Goal: Task Accomplishment & Management: Use online tool/utility

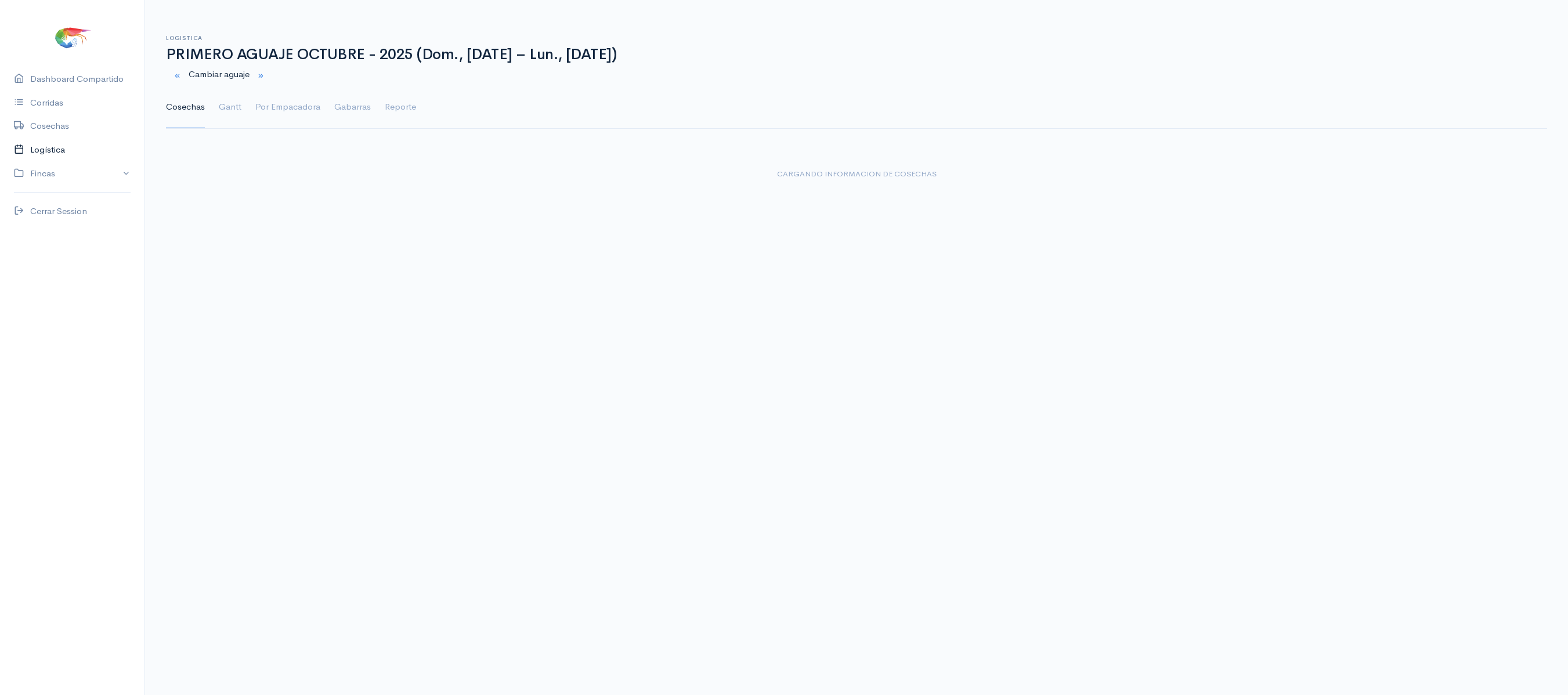
click at [43, 150] on link "Logística" at bounding box center [72, 150] width 144 height 24
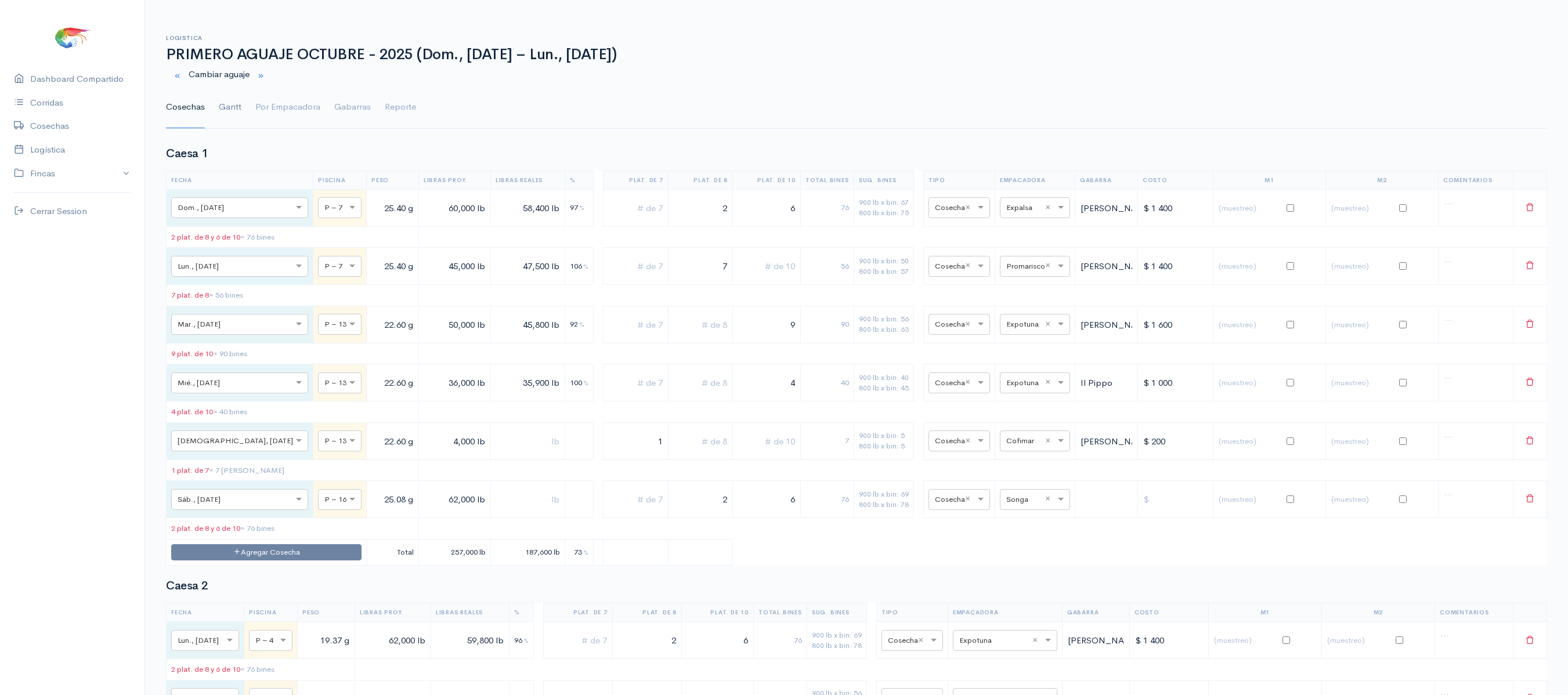
click at [231, 110] on link "Gantt" at bounding box center [229, 107] width 23 height 42
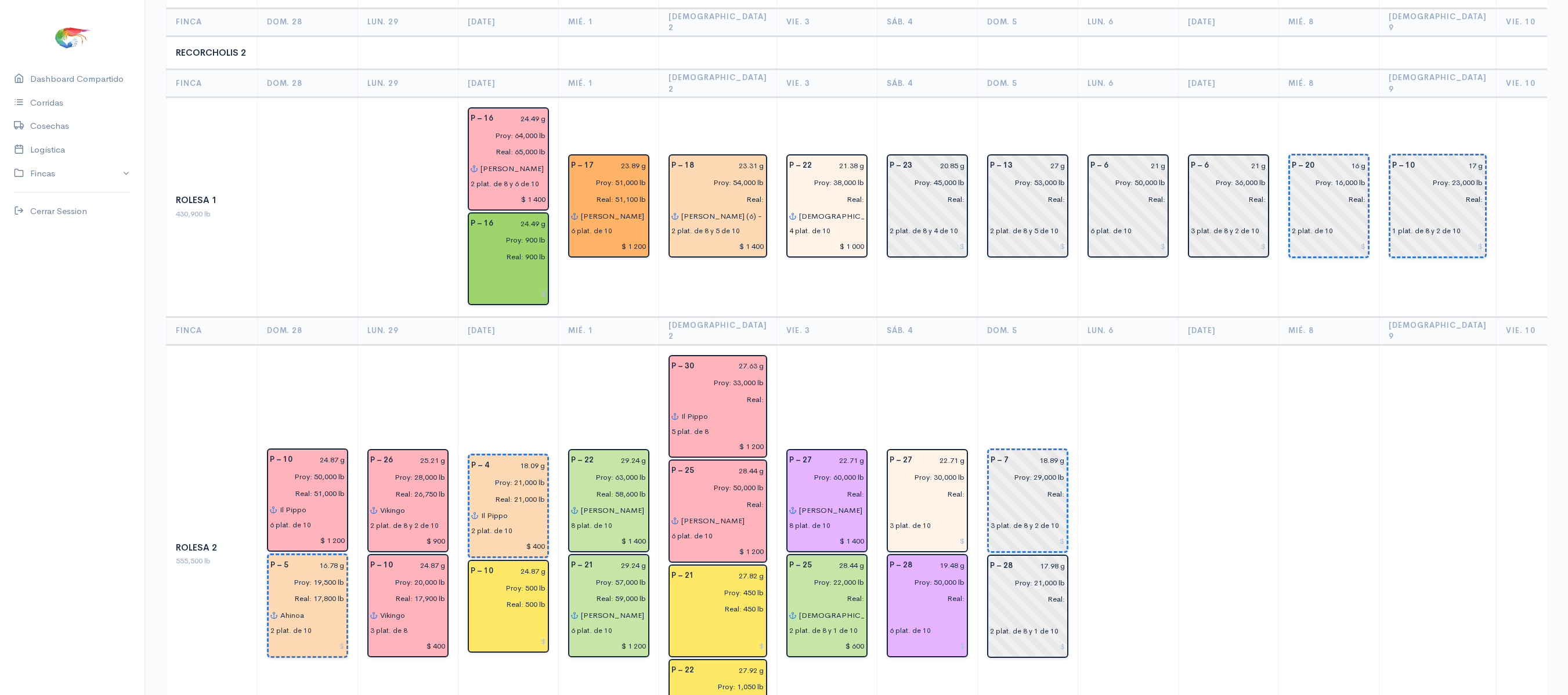
scroll to position [2009, 0]
click at [613, 343] on td "P – 22 29.24 g Proy: 63,000 lb Real: 58,600 lb [PERSON_NAME] 2 8 plat. de 10 $ …" at bounding box center [609, 553] width 100 height 419
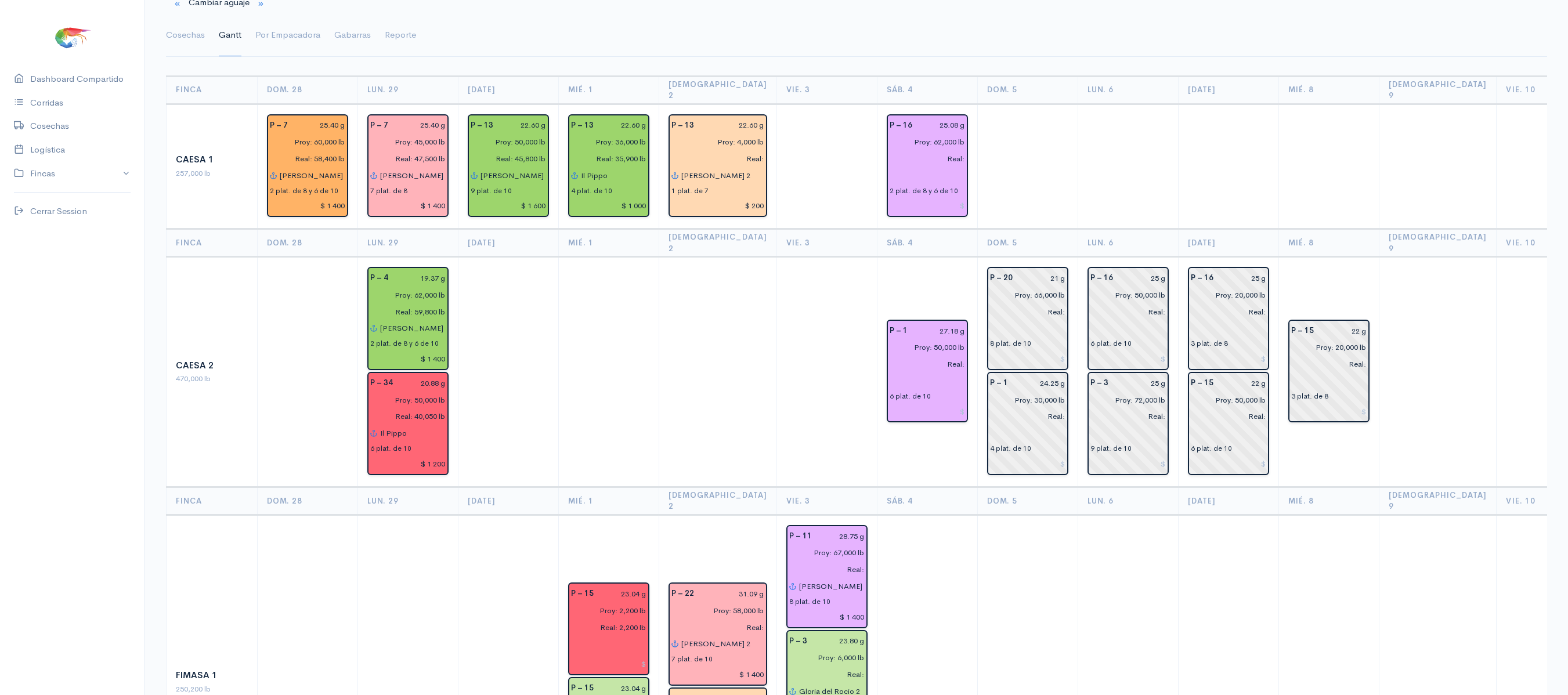
scroll to position [0, 0]
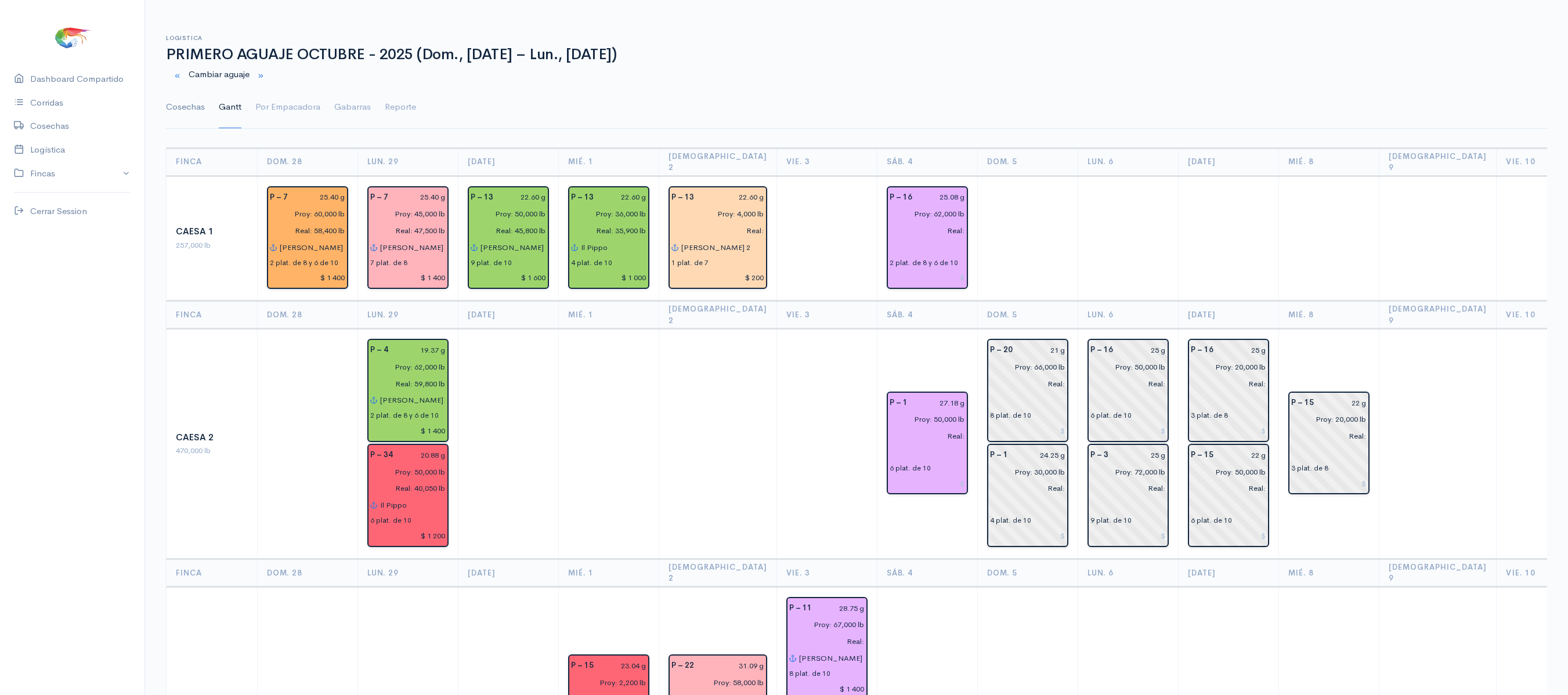
click at [200, 107] on link "Cosechas" at bounding box center [186, 107] width 39 height 42
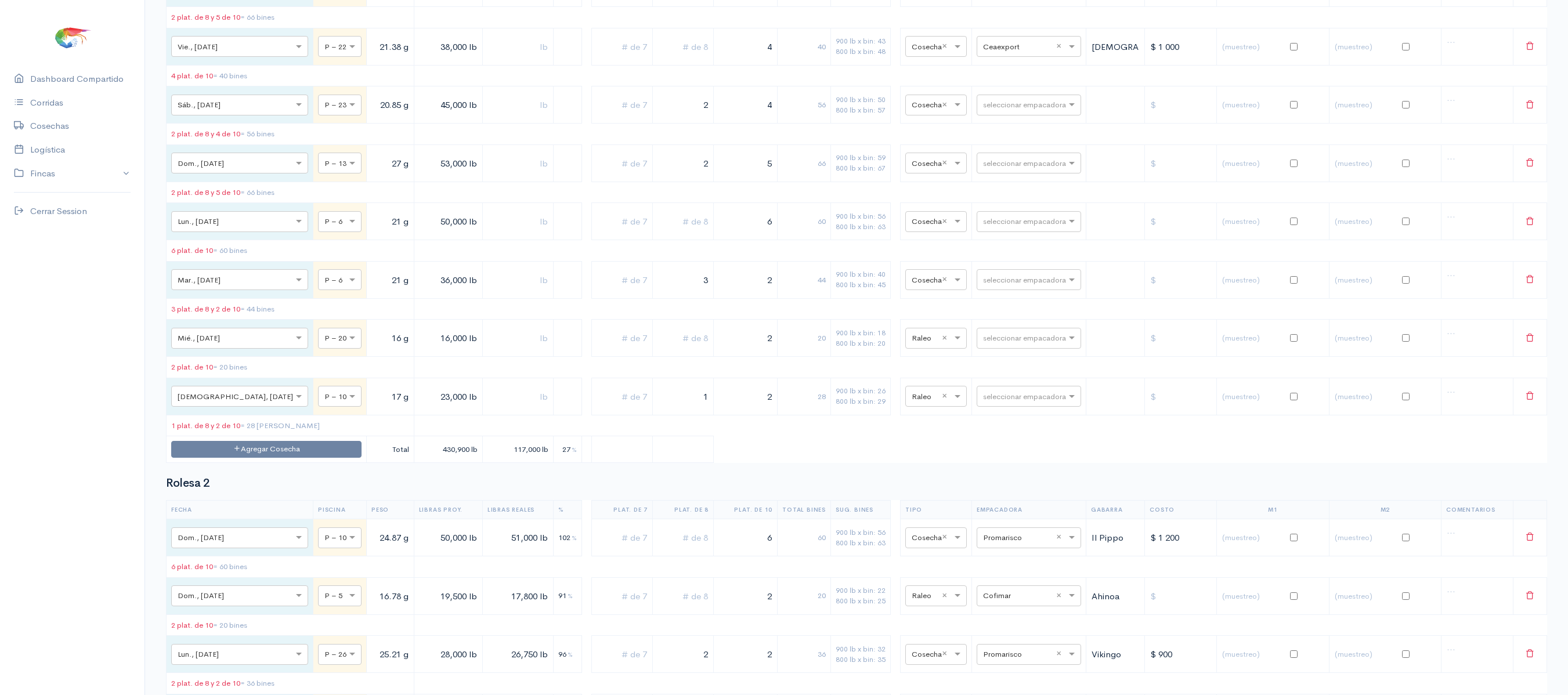
scroll to position [5233, 0]
click at [1004, 110] on input "text" at bounding box center [1018, 103] width 71 height 13
click at [982, 122] on td "seleccionar empacadora" at bounding box center [1029, 103] width 114 height 37
click at [992, 110] on input "text" at bounding box center [1018, 103] width 71 height 13
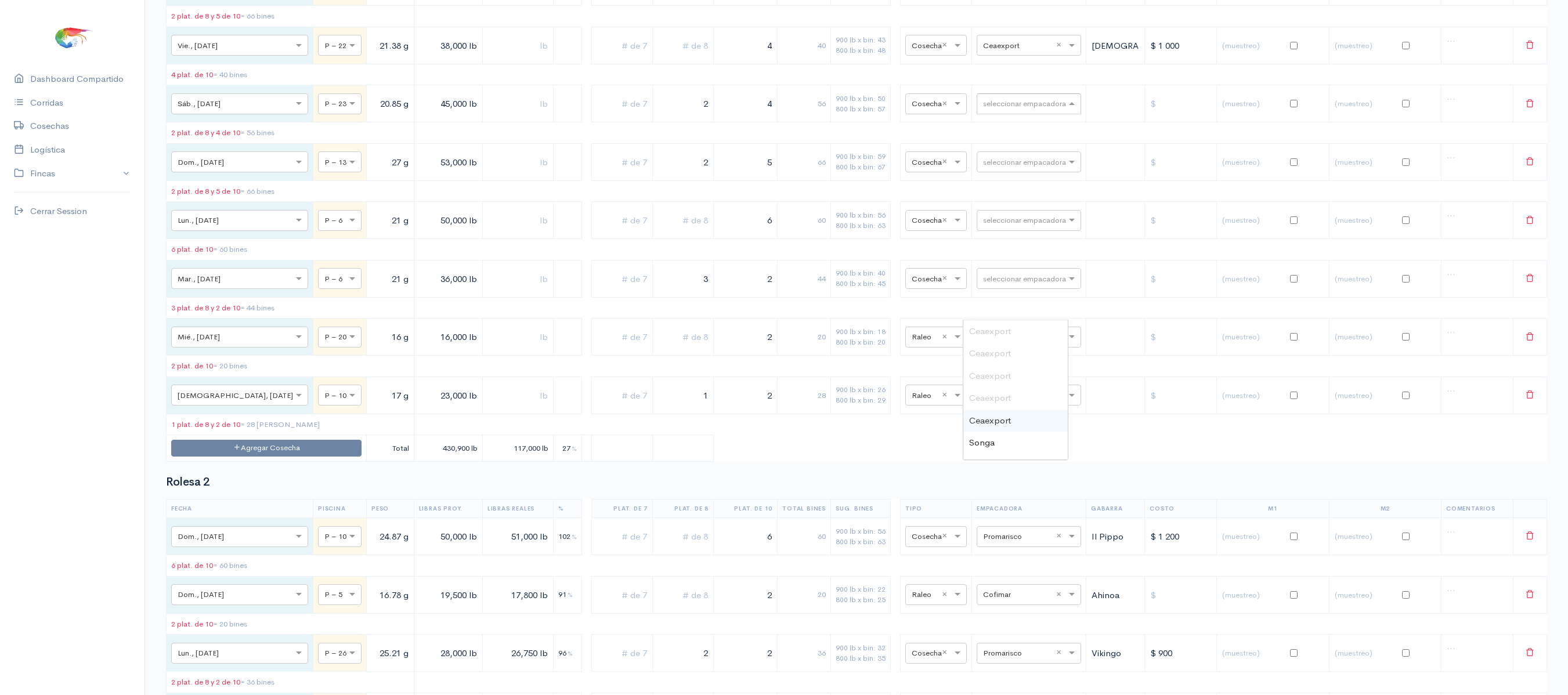
click at [990, 64] on td "seleccionar empacadora × Ceaexport ×" at bounding box center [1029, 45] width 114 height 37
drag, startPoint x: 676, startPoint y: 304, endPoint x: 714, endPoint y: 316, distance: 39.8
click at [714, 122] on tr "× Sáb., [DATE] × P – 23 20.85 g 45,000 lb 2 4 56 900 lb x bin: 50 800 lb x bin:…" at bounding box center [857, 103] width 1381 height 37
type input "1"
click at [702, 346] on table "Fecha Piscina Peso Libras Proy. Libras Reales % Plat. de 7 Plat. de 8 Plat. de …" at bounding box center [856, 128] width 1381 height 666
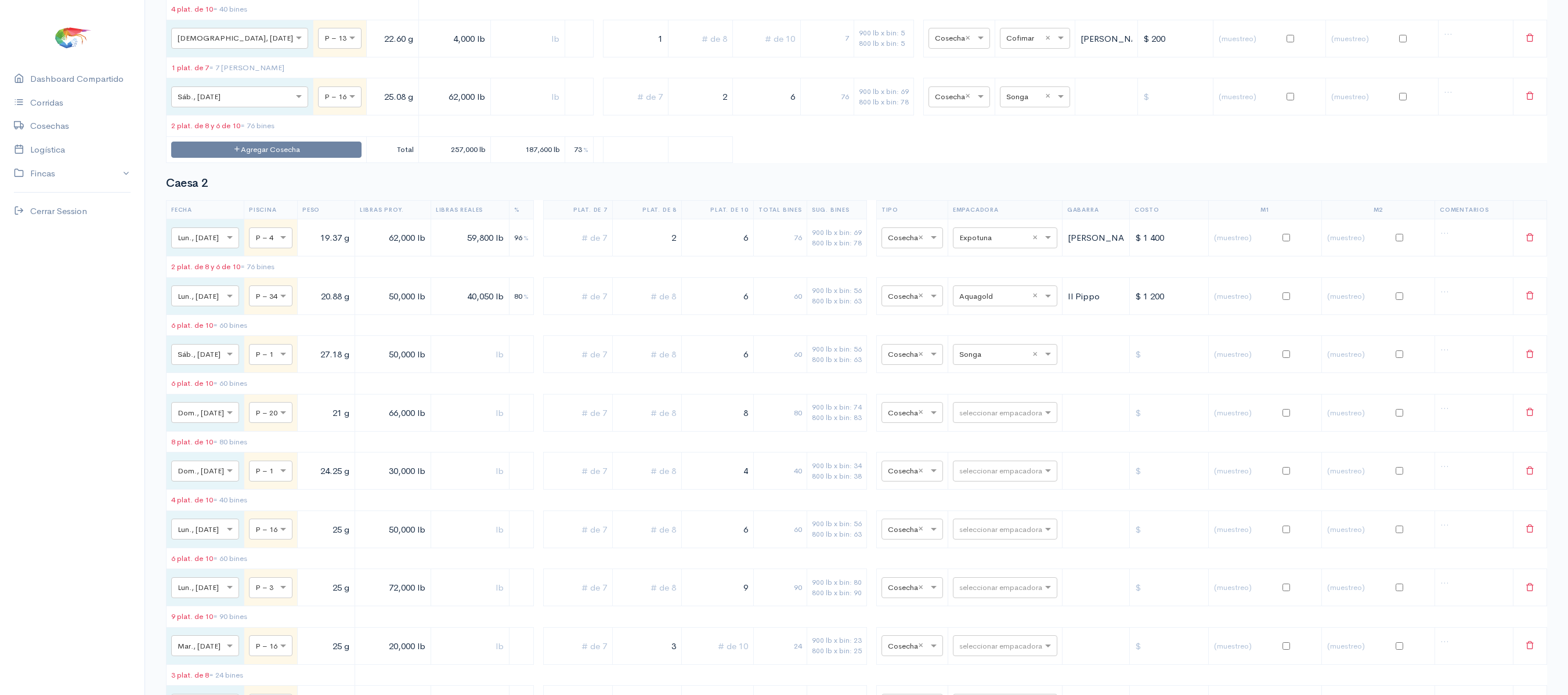
scroll to position [0, 0]
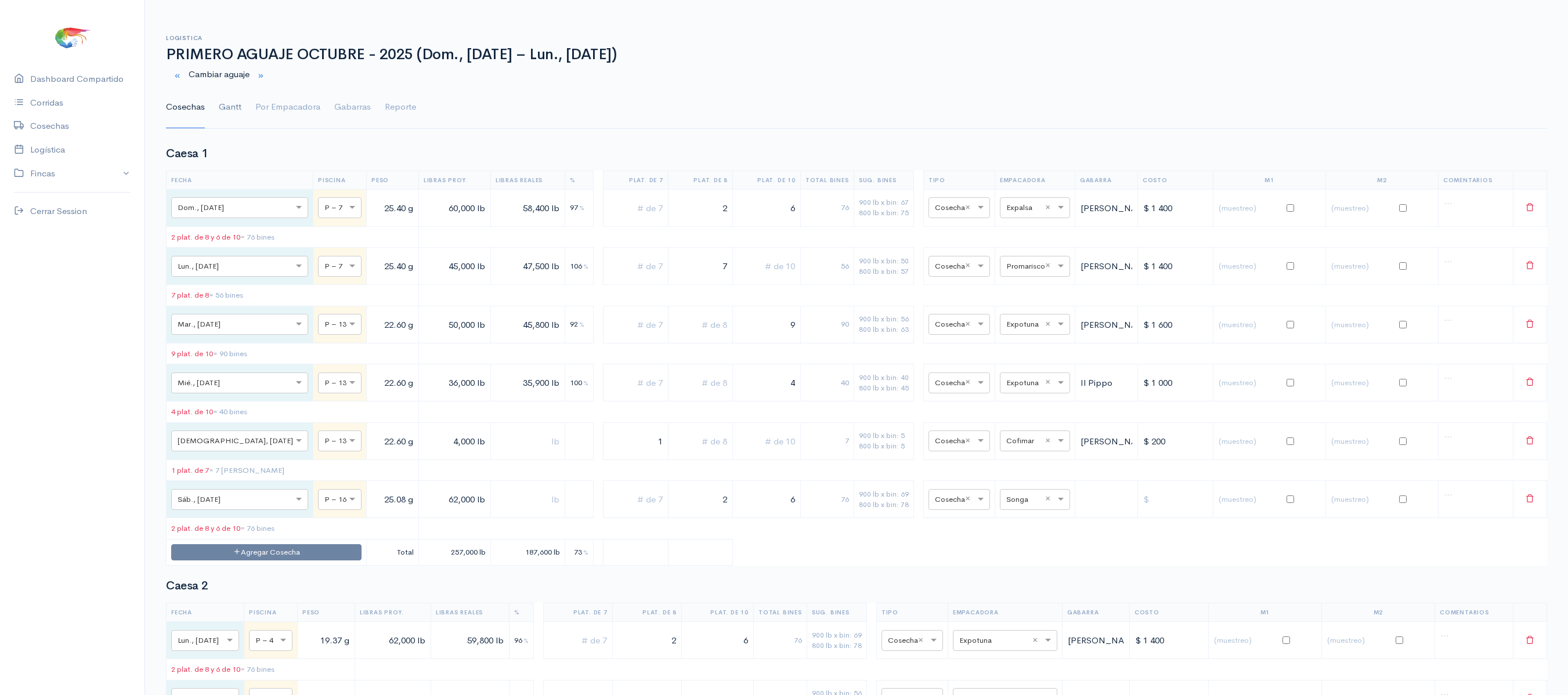
click at [220, 116] on link "Gantt" at bounding box center [229, 107] width 23 height 42
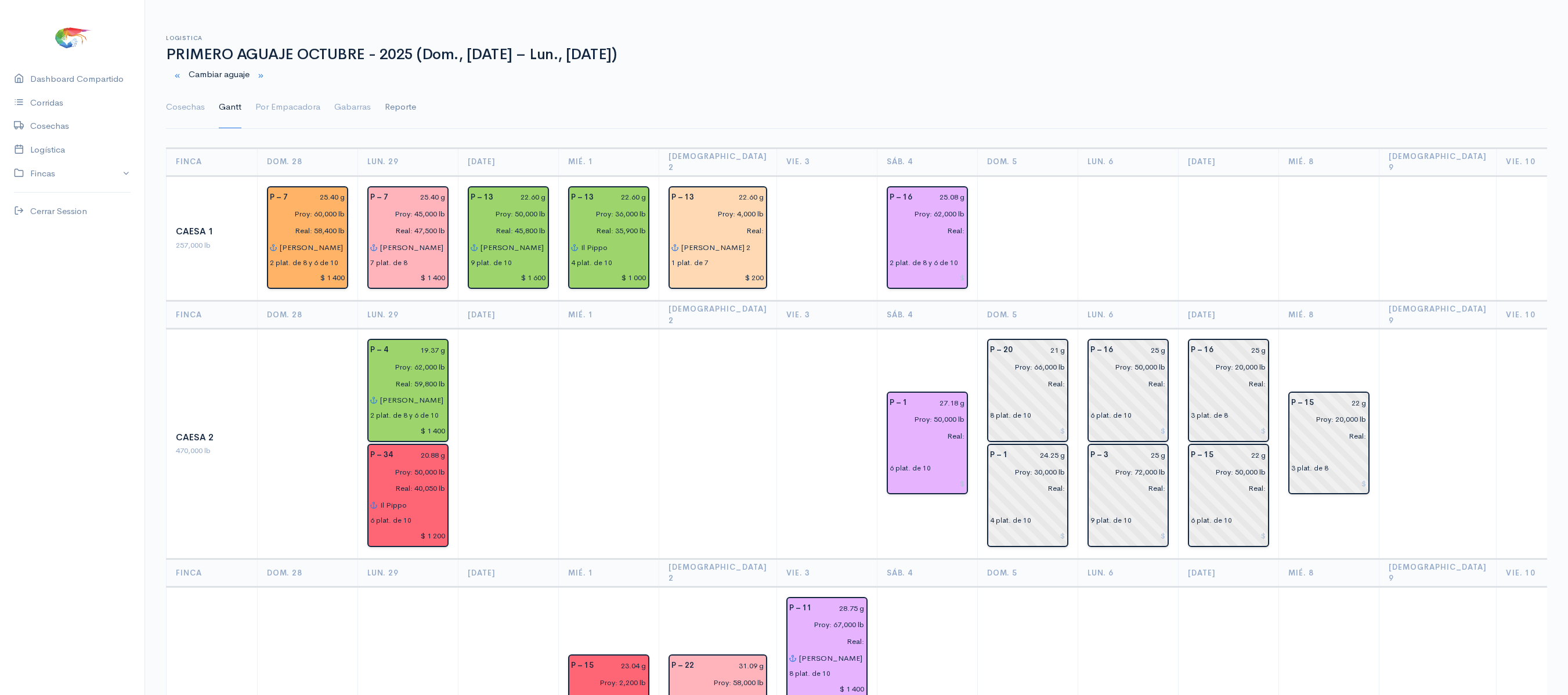
drag, startPoint x: 182, startPoint y: 107, endPoint x: 410, endPoint y: 101, distance: 228.1
click at [182, 107] on link "Cosechas" at bounding box center [186, 107] width 39 height 42
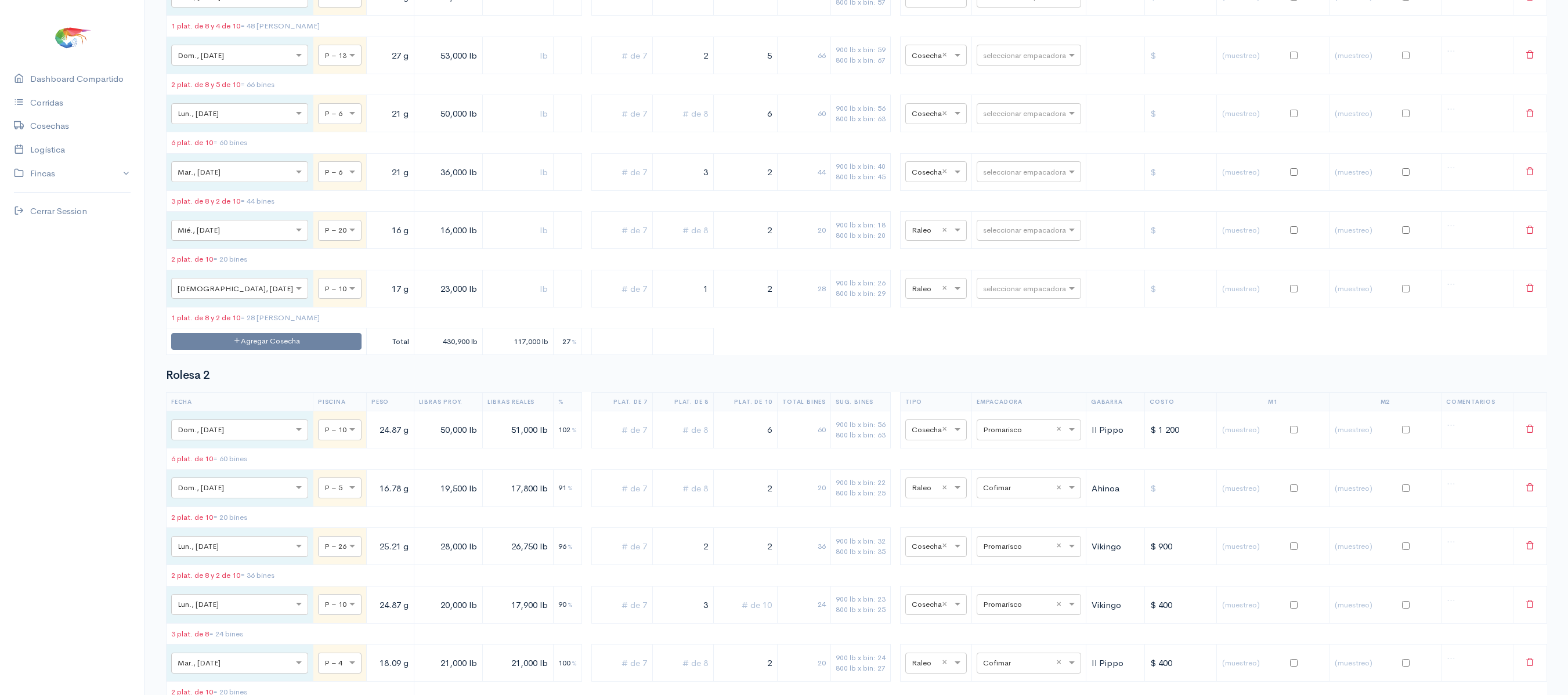
scroll to position [5342, 0]
click at [1031, 247] on div "Aquagen" at bounding box center [1016, 248] width 105 height 23
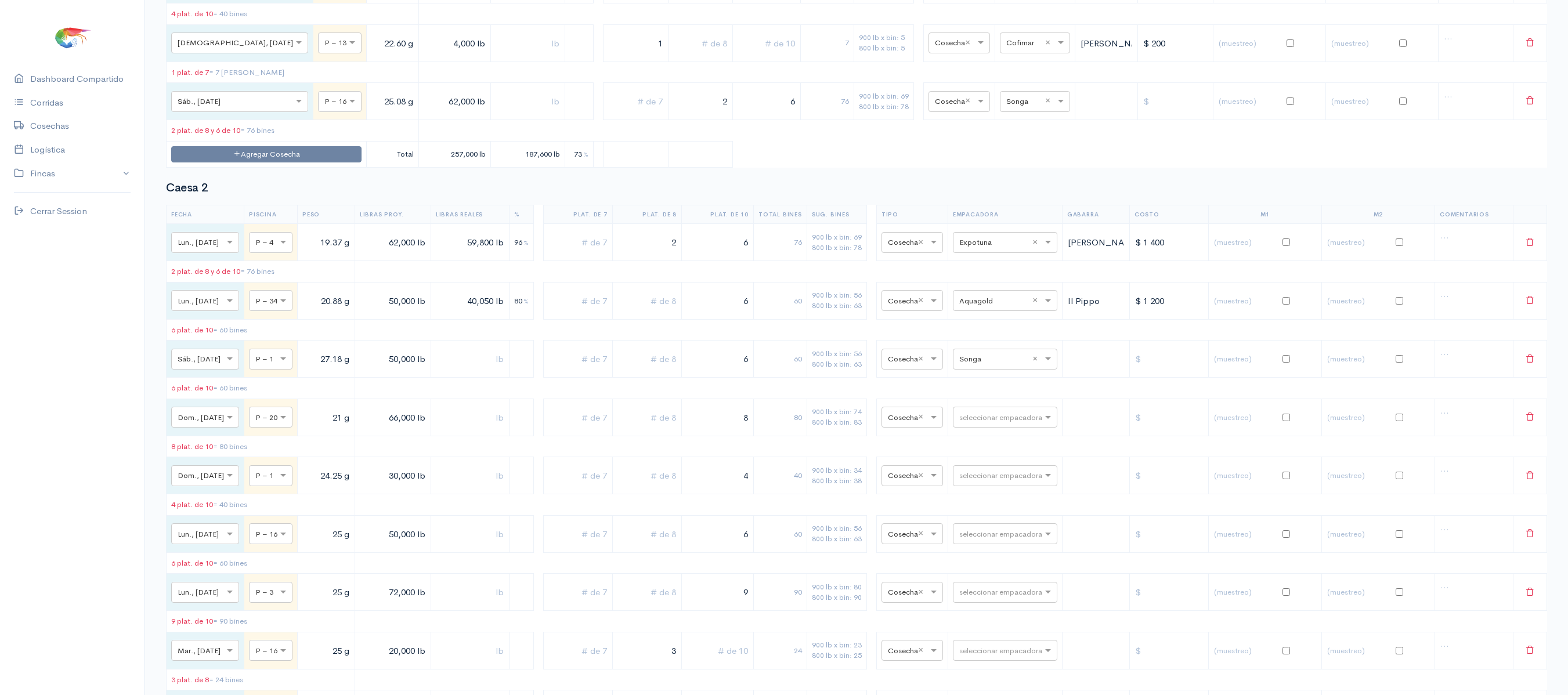
scroll to position [0, 0]
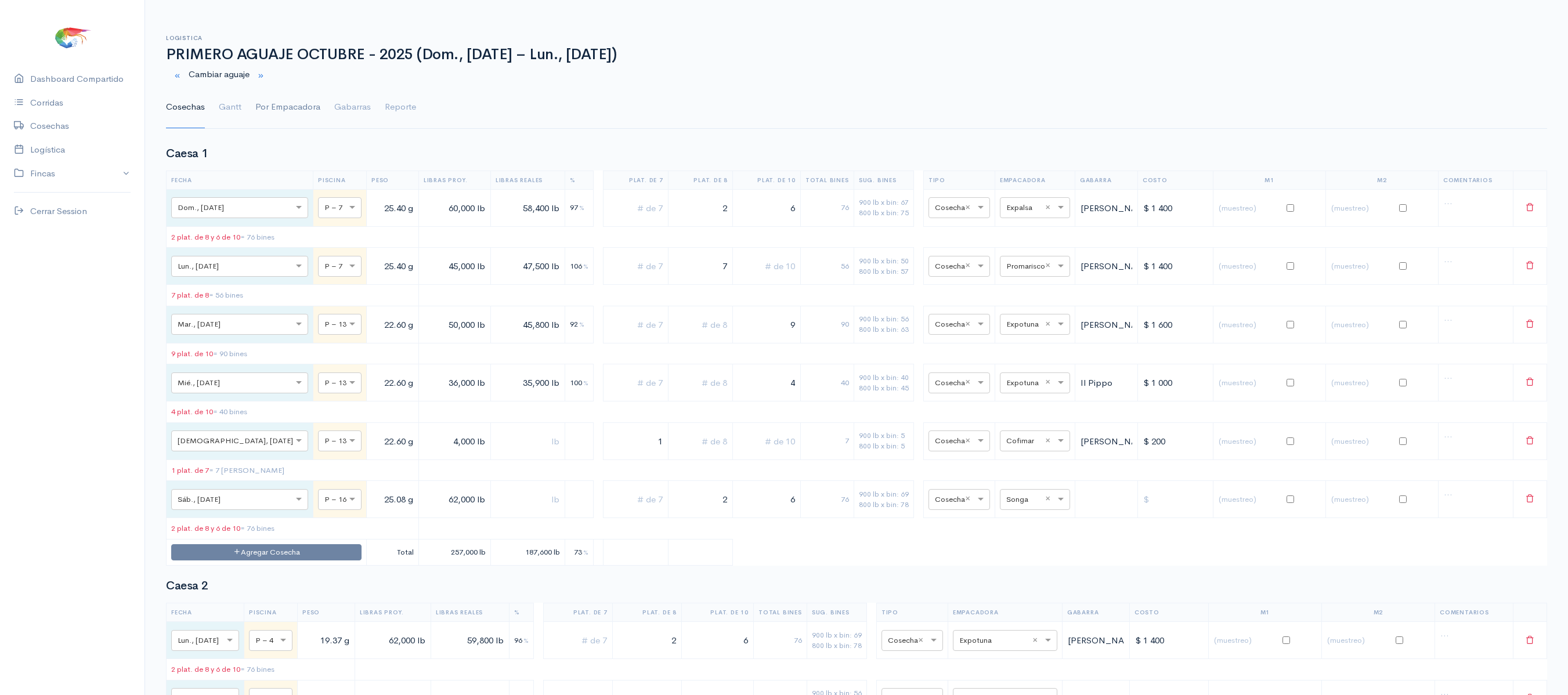
click at [284, 107] on link "Por Empacadora" at bounding box center [287, 107] width 65 height 42
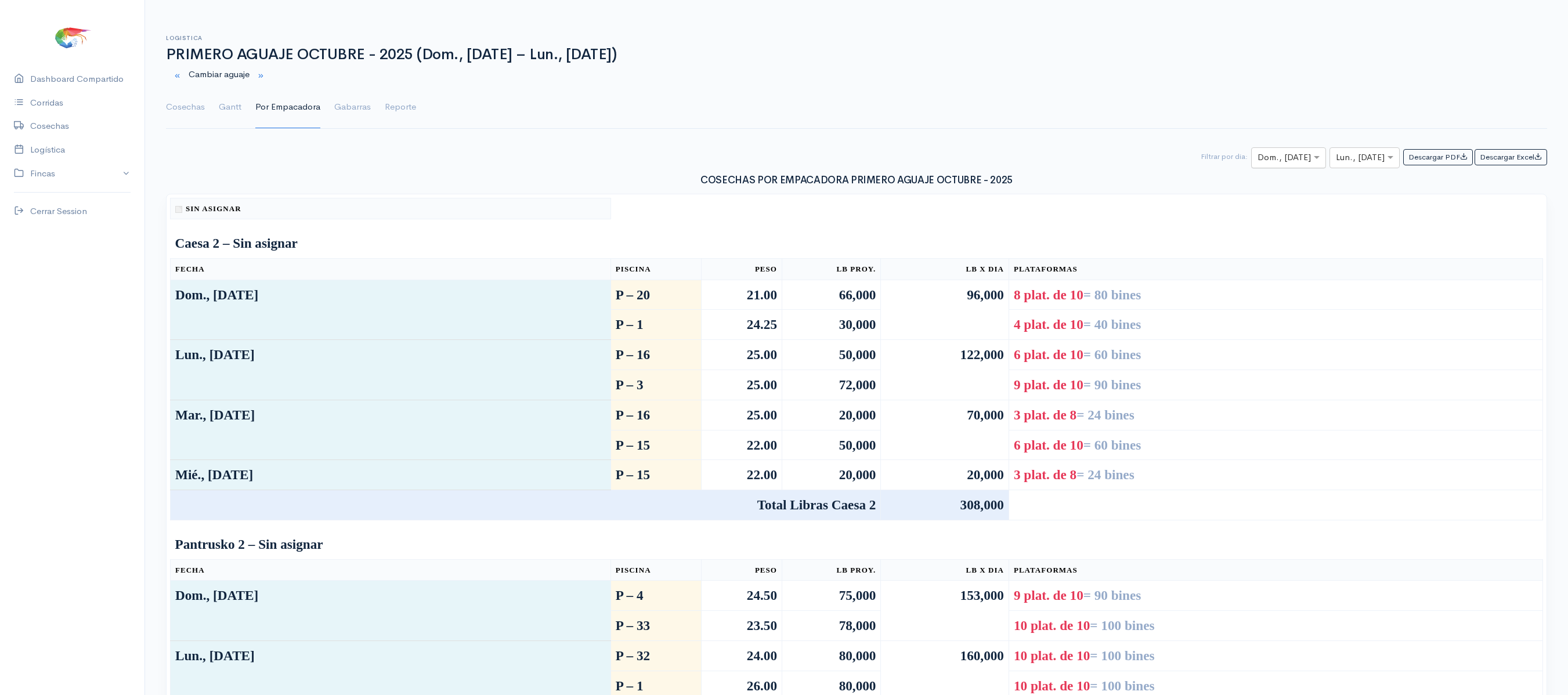
click at [1288, 155] on input "text" at bounding box center [1278, 158] width 41 height 15
type input "4"
click at [1357, 156] on input "text" at bounding box center [1354, 158] width 37 height 15
type input "4"
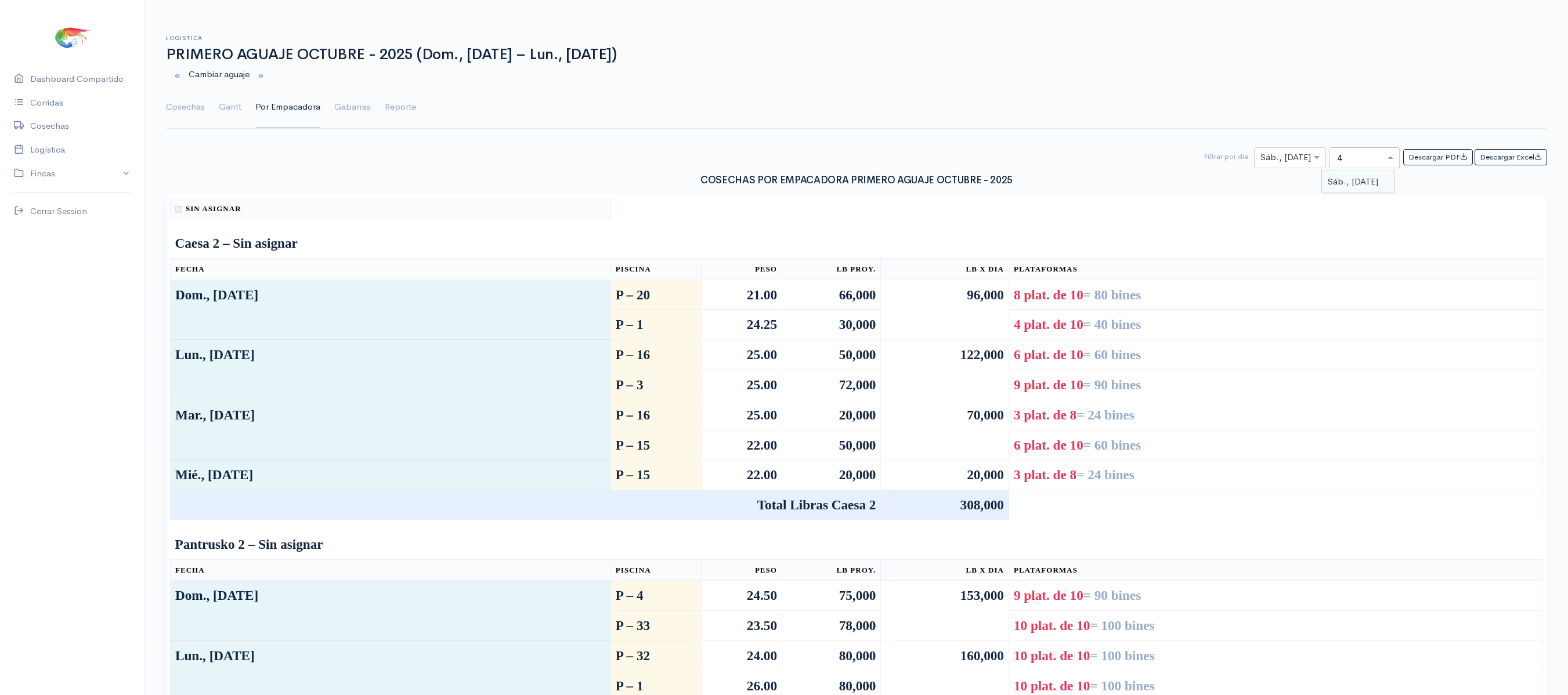
scroll to position [0, 0]
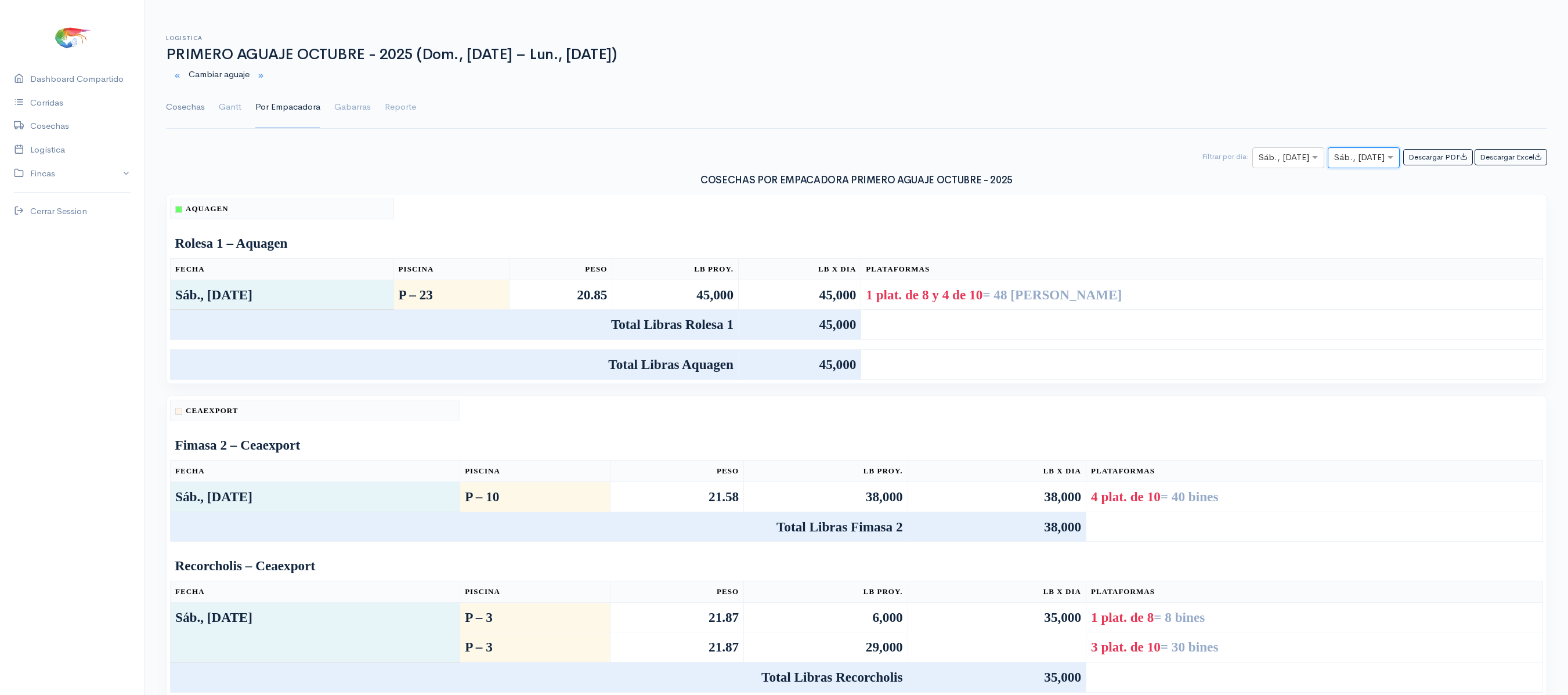
click at [179, 113] on link "Cosechas" at bounding box center [186, 107] width 39 height 42
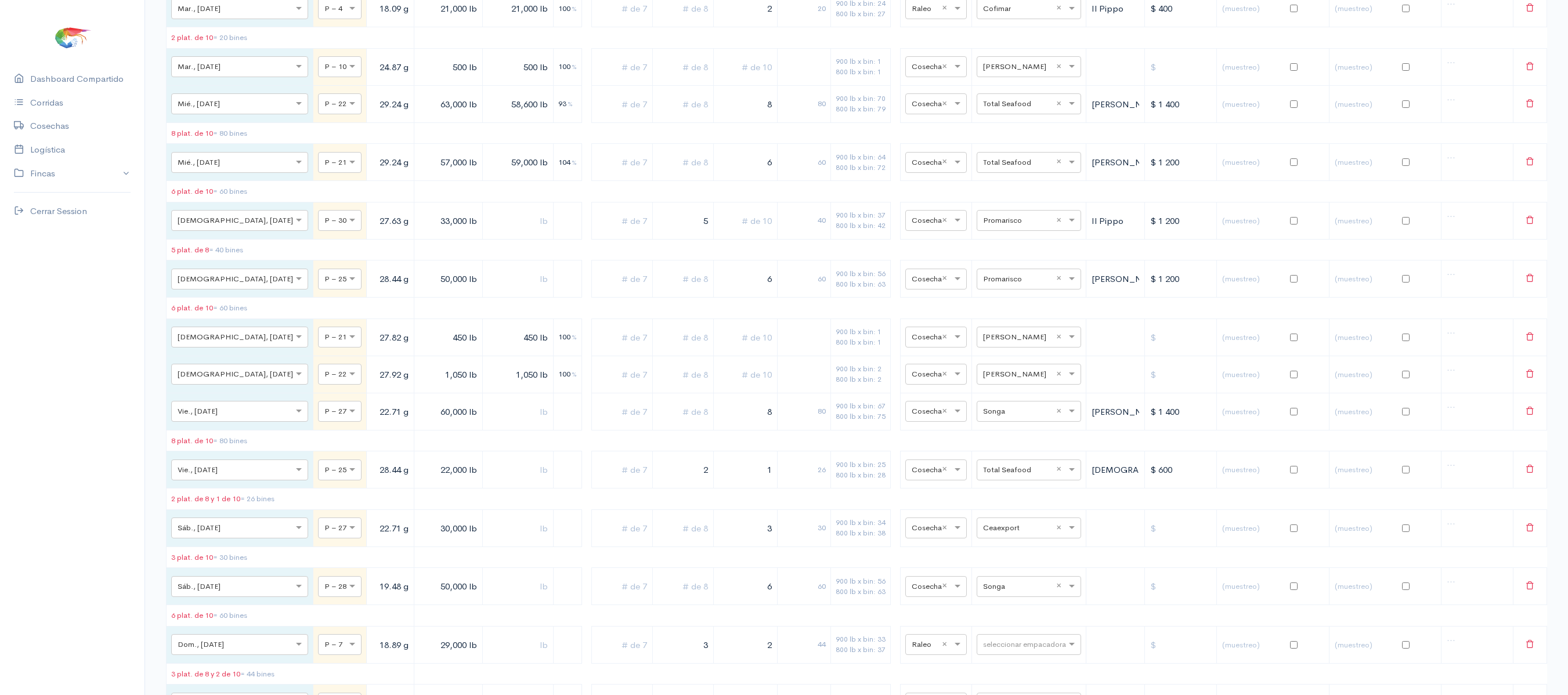
scroll to position [6416, 0]
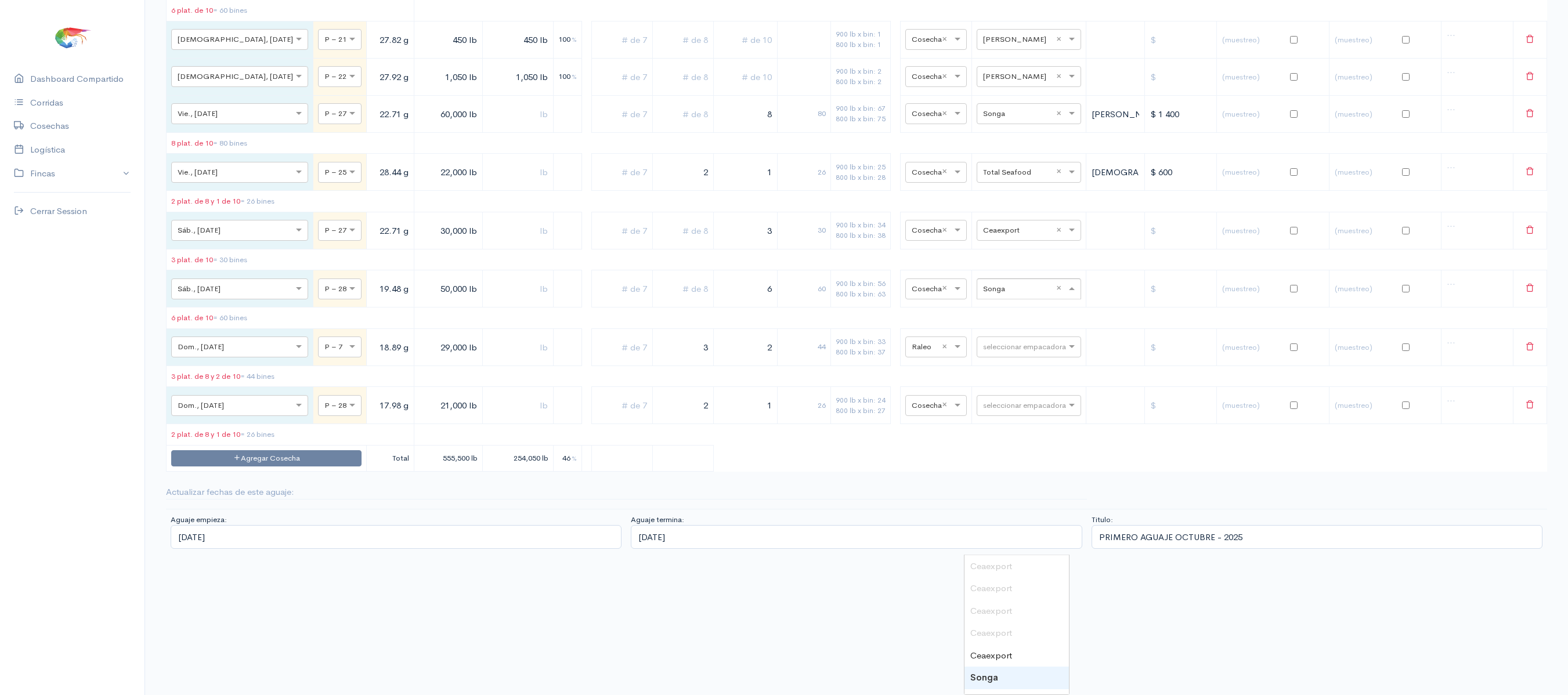
click at [983, 295] on input "text" at bounding box center [1018, 288] width 71 height 13
type input "aq"
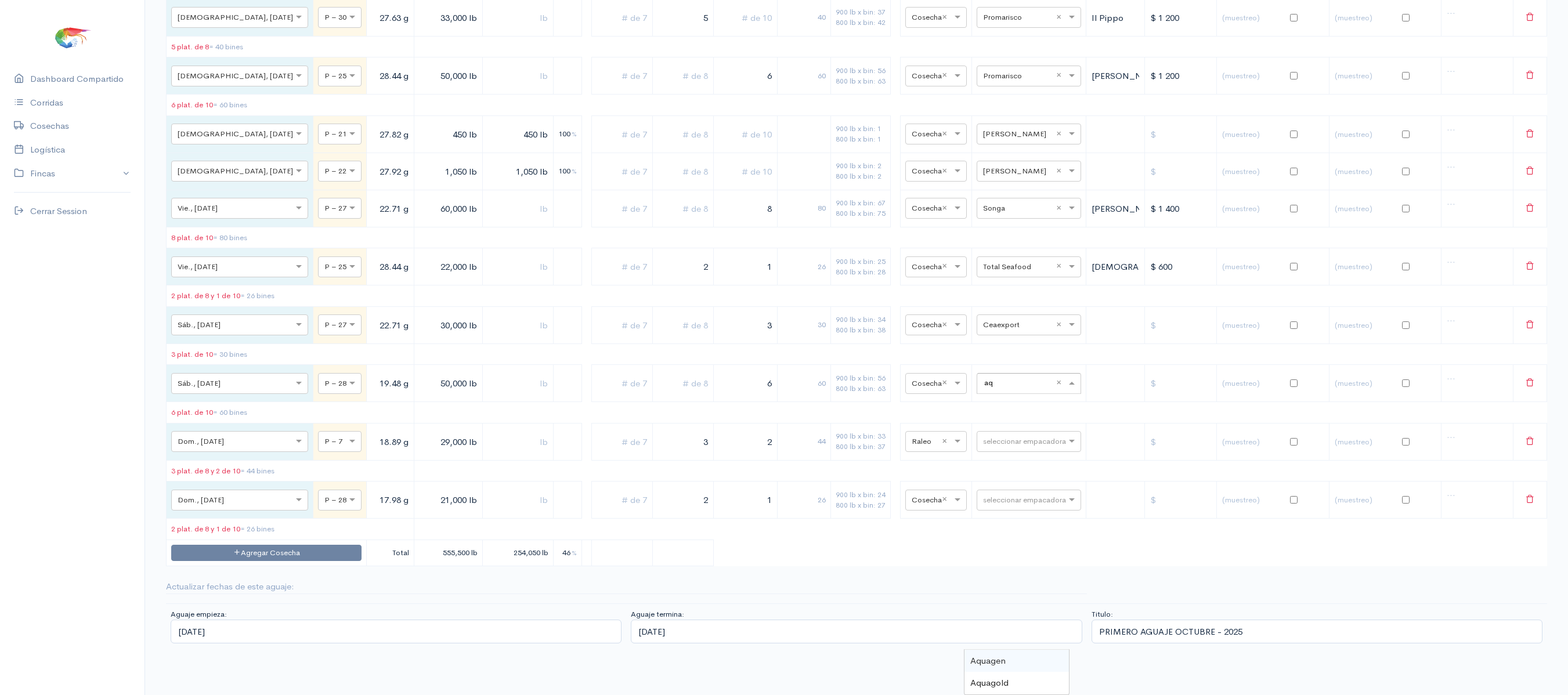
click at [990, 655] on span "Aquagen" at bounding box center [988, 660] width 35 height 11
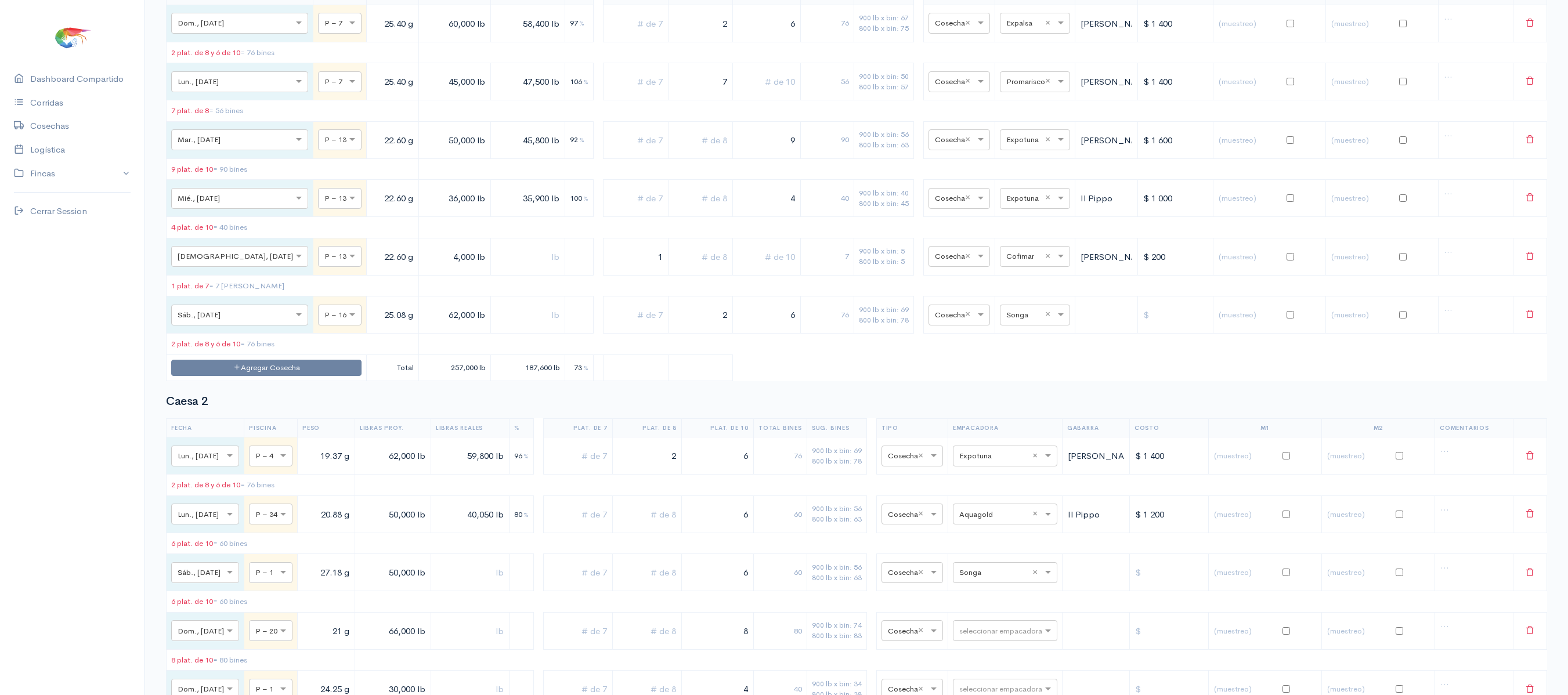
scroll to position [0, 0]
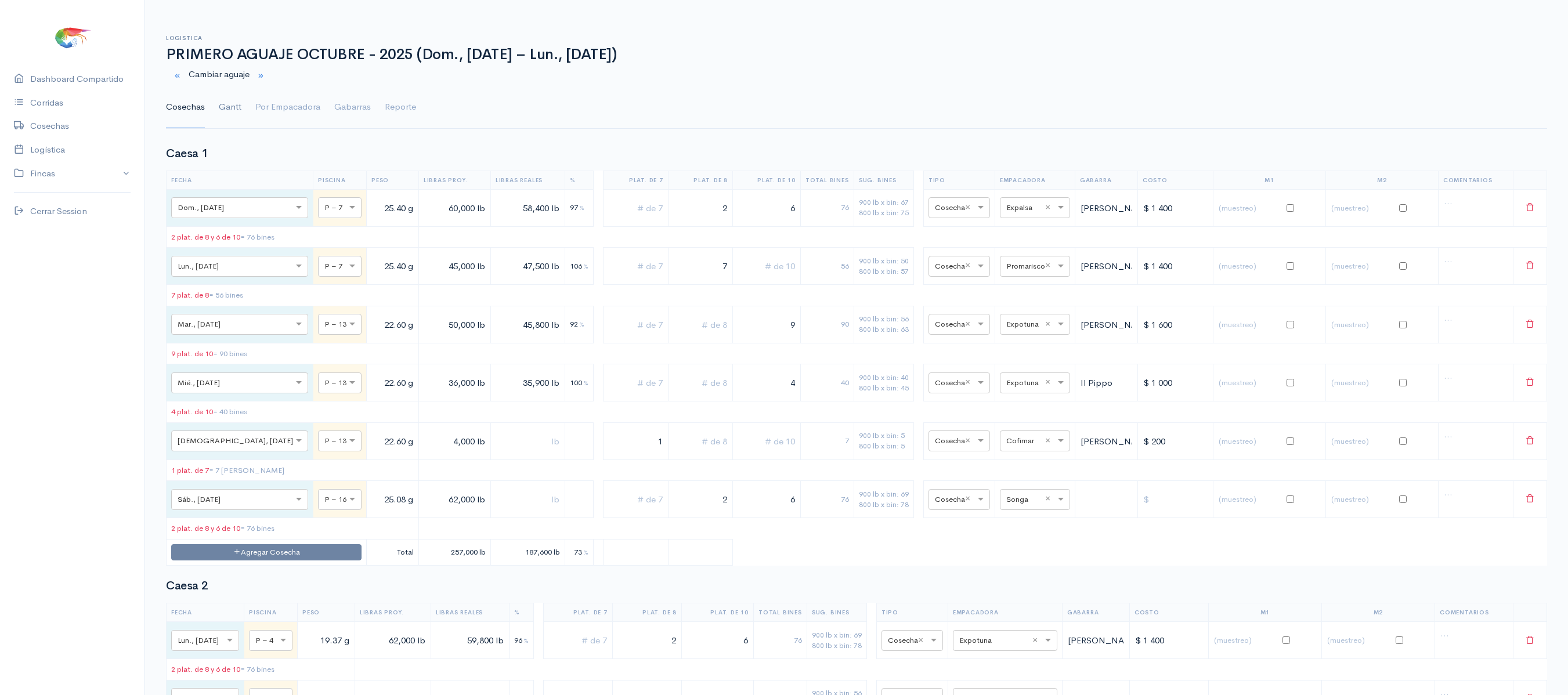
click at [236, 103] on link "Gantt" at bounding box center [229, 107] width 23 height 42
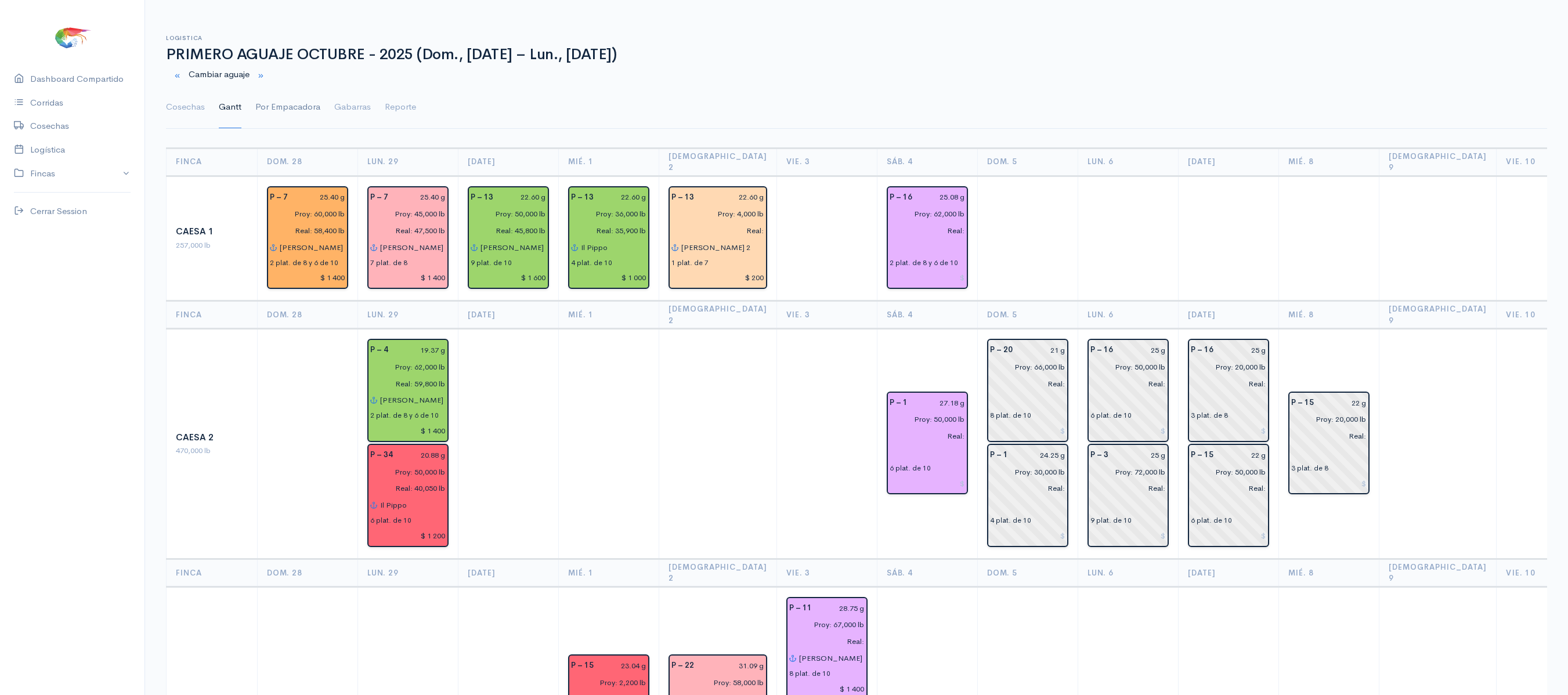
click at [278, 93] on link "Por Empacadora" at bounding box center [287, 107] width 65 height 42
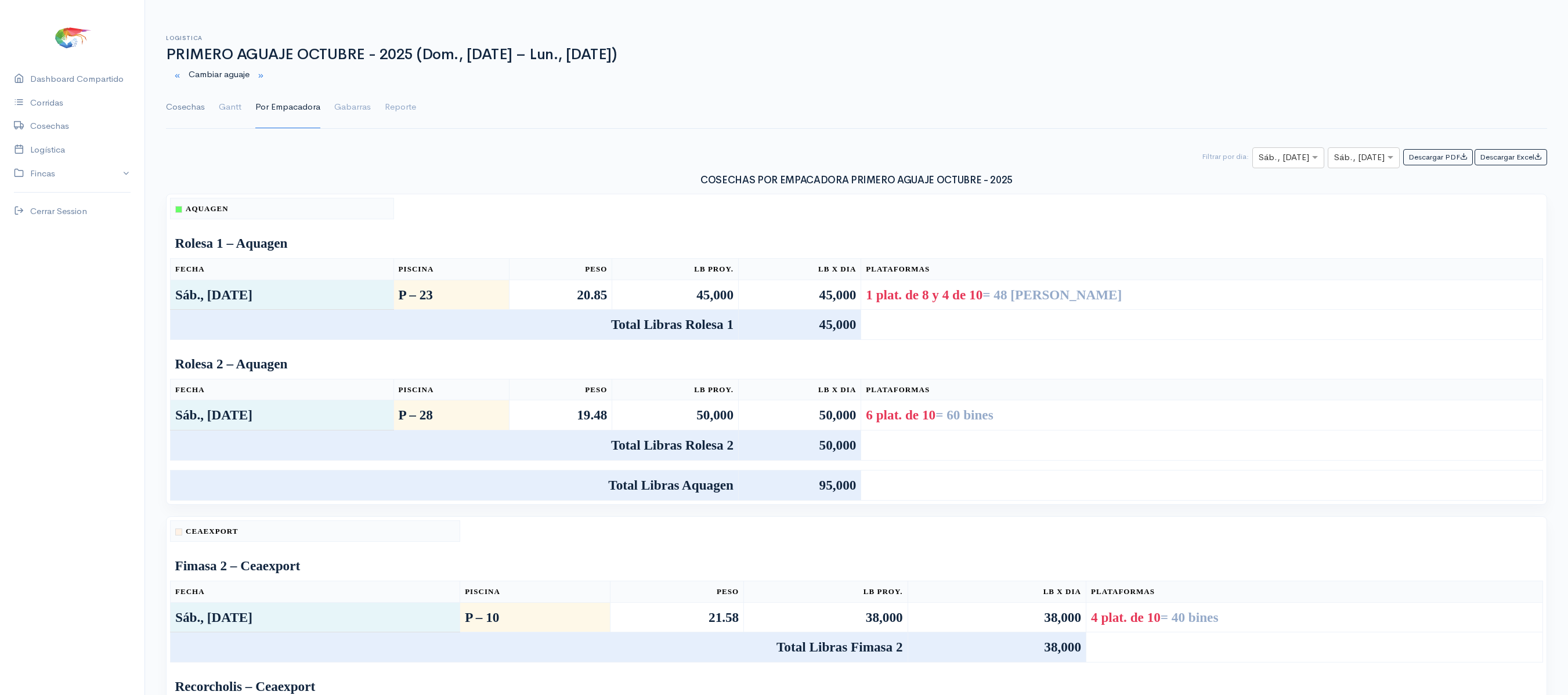
click at [189, 102] on link "Cosechas" at bounding box center [186, 107] width 39 height 42
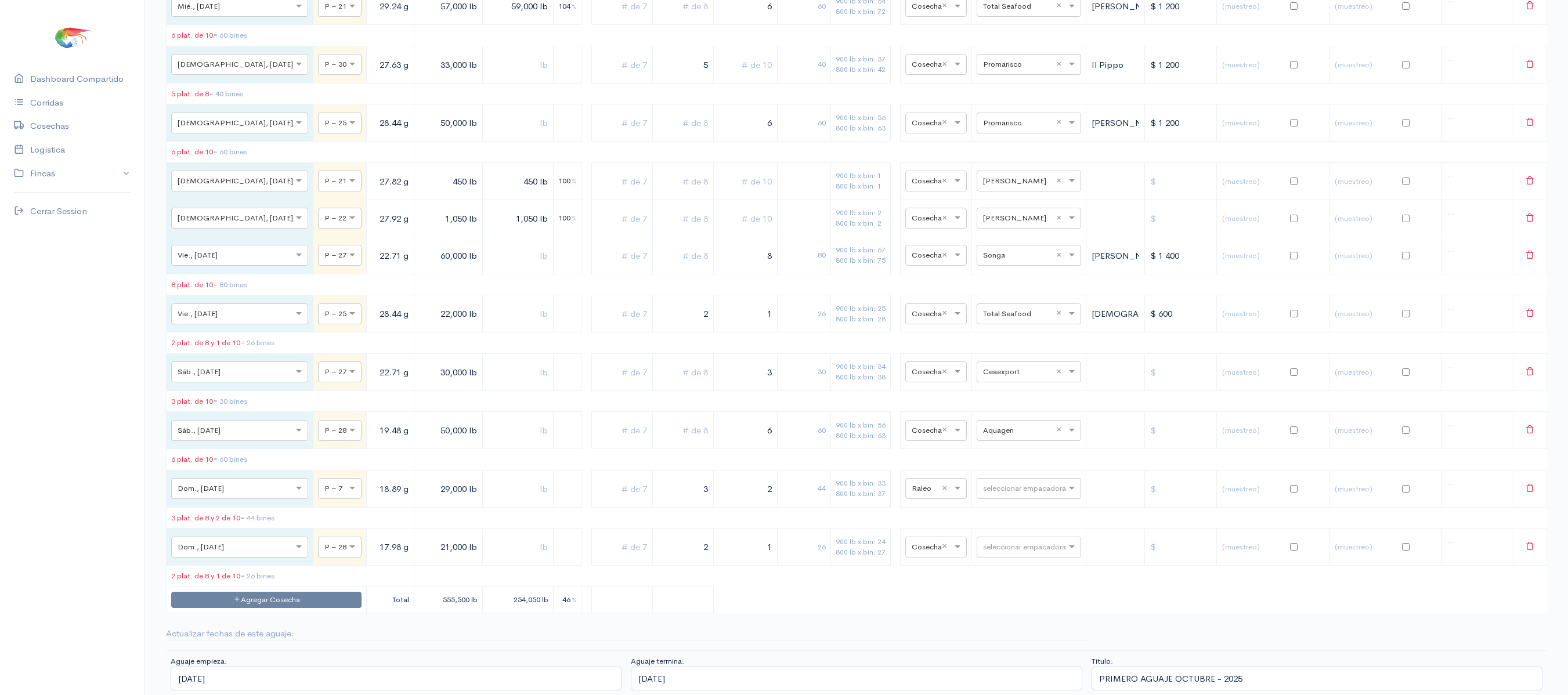
scroll to position [6416, 0]
drag, startPoint x: 746, startPoint y: 427, endPoint x: 827, endPoint y: 435, distance: 81.4
click at [827, 435] on tr "× Sáb., [DATE] × P – 28 19.48 g 50,000 lb 6 60 900 lb x bin: 56 800 lb x bin: 6…" at bounding box center [857, 430] width 1381 height 37
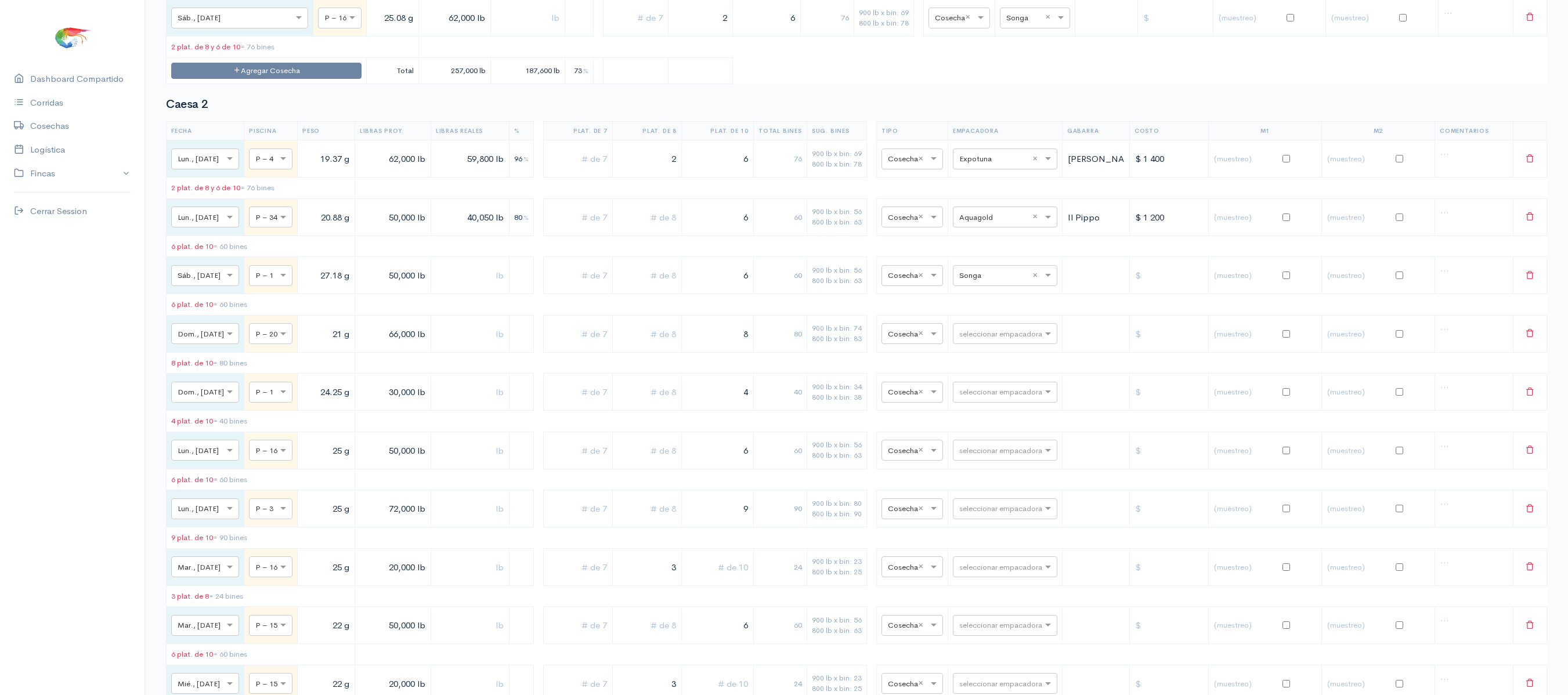
scroll to position [0, 0]
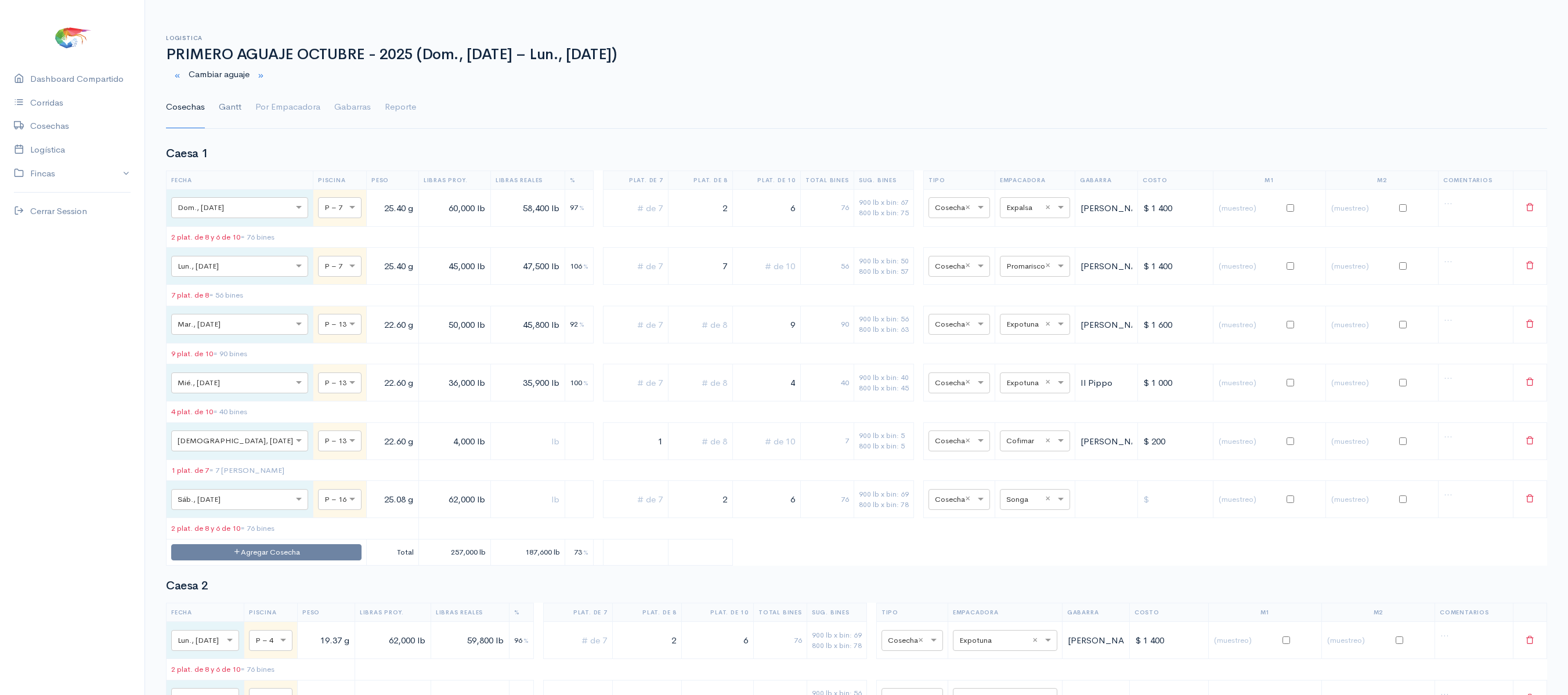
type input "5"
click at [226, 106] on link "Gantt" at bounding box center [229, 107] width 23 height 42
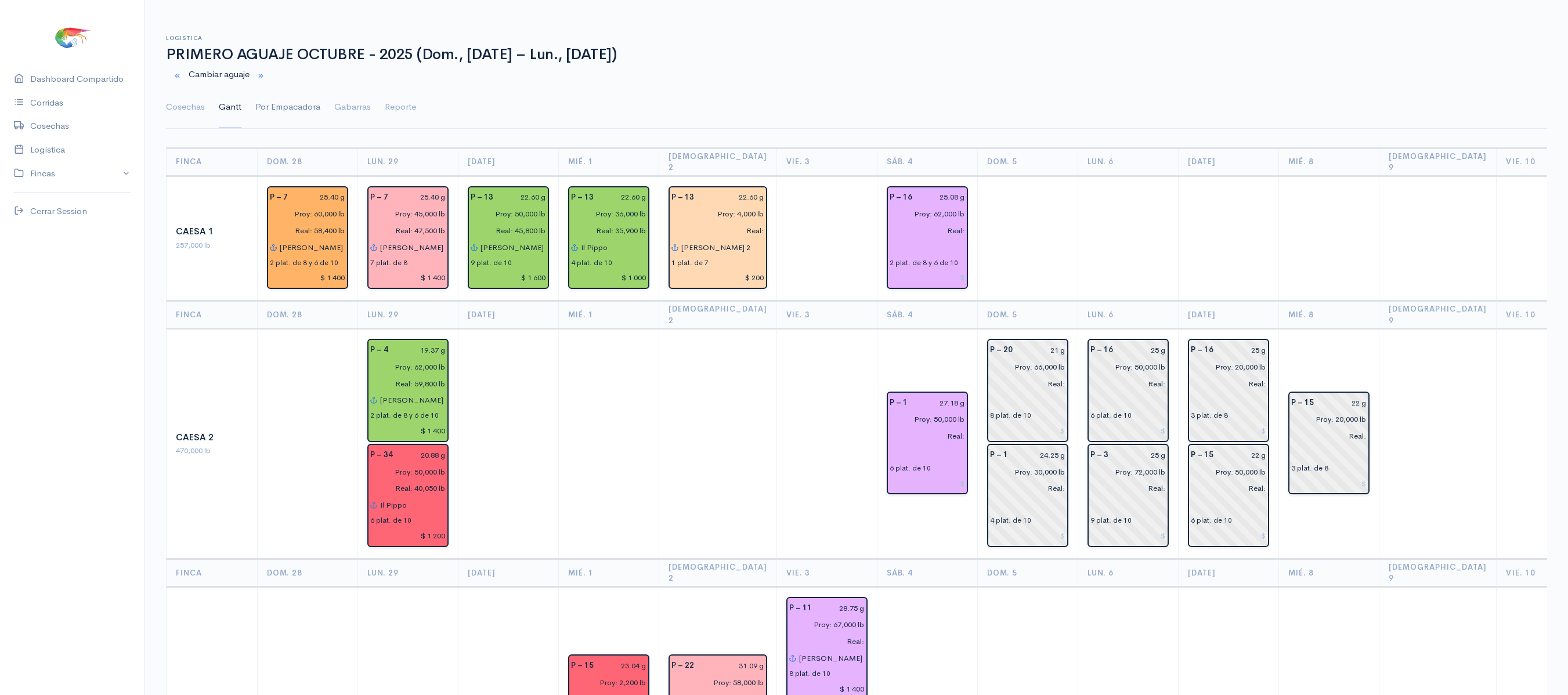
click at [296, 105] on link "Por Empacadora" at bounding box center [287, 107] width 65 height 42
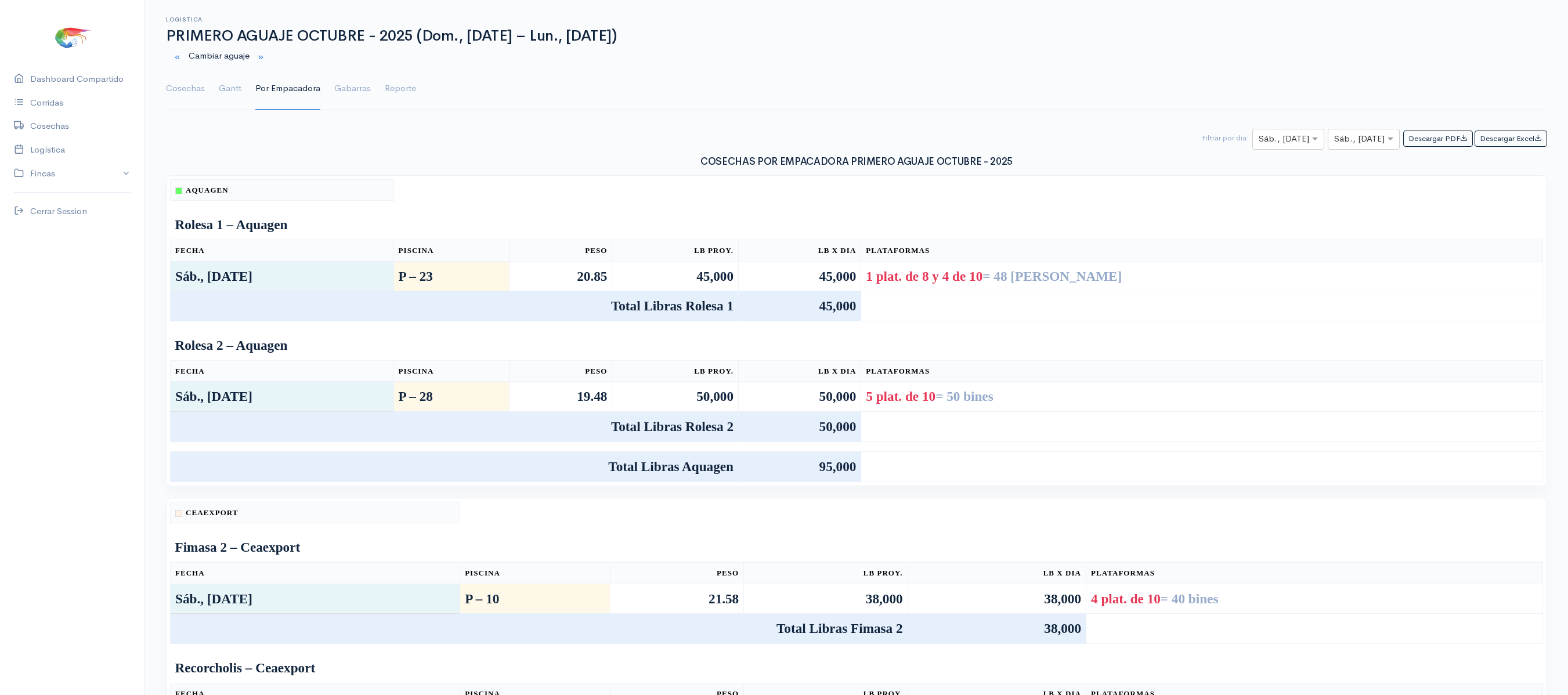
scroll to position [19, 0]
click at [226, 96] on link "Gantt" at bounding box center [229, 88] width 23 height 42
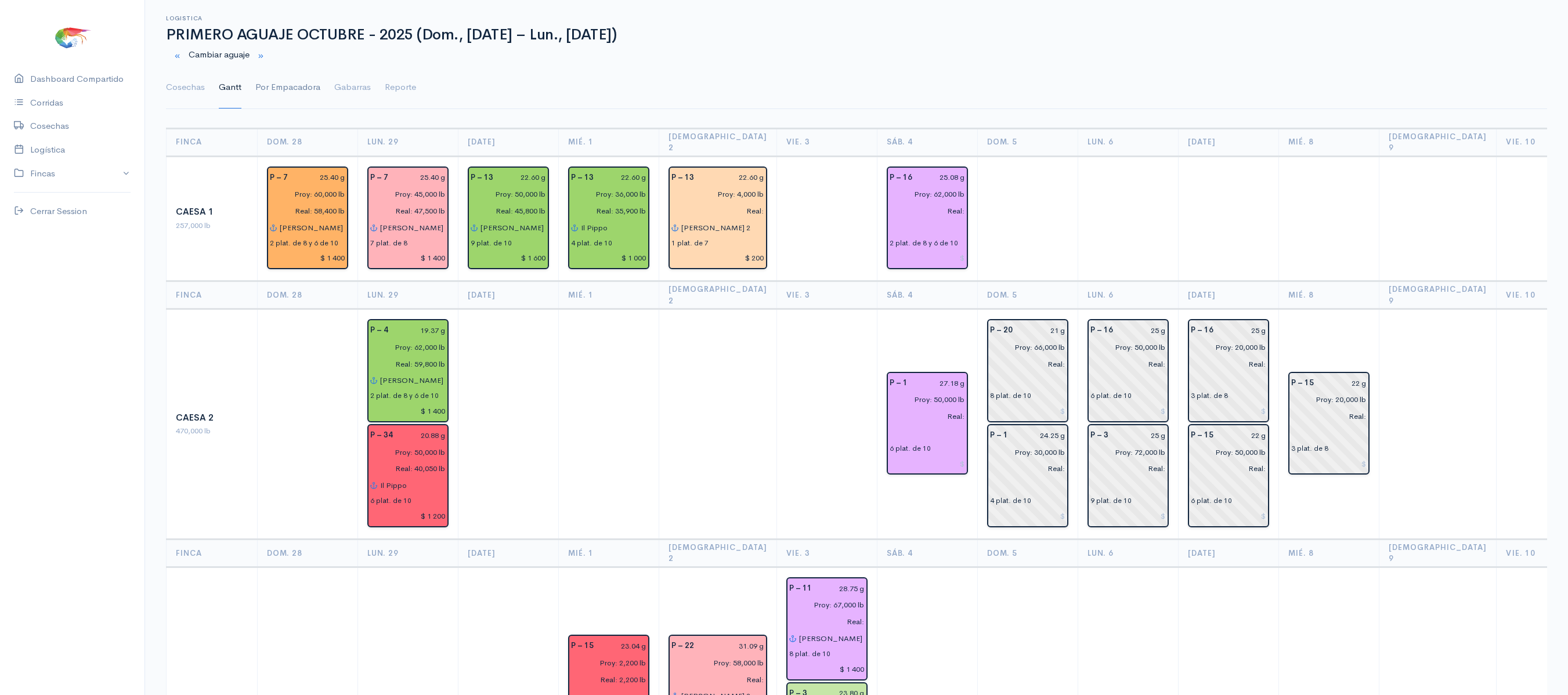
click at [268, 73] on link "Por Empacadora" at bounding box center [287, 88] width 65 height 42
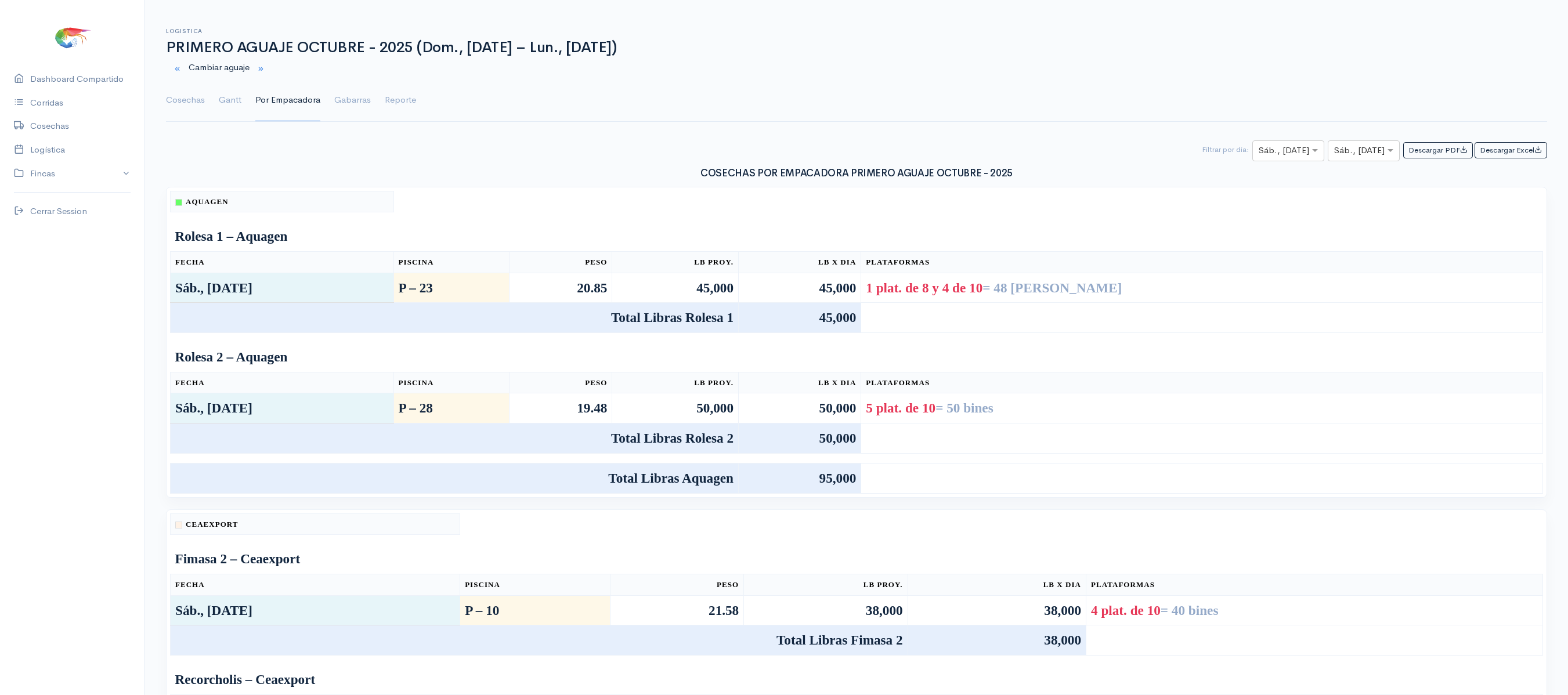
scroll to position [6, 0]
click at [187, 101] on link "Cosechas" at bounding box center [186, 102] width 39 height 42
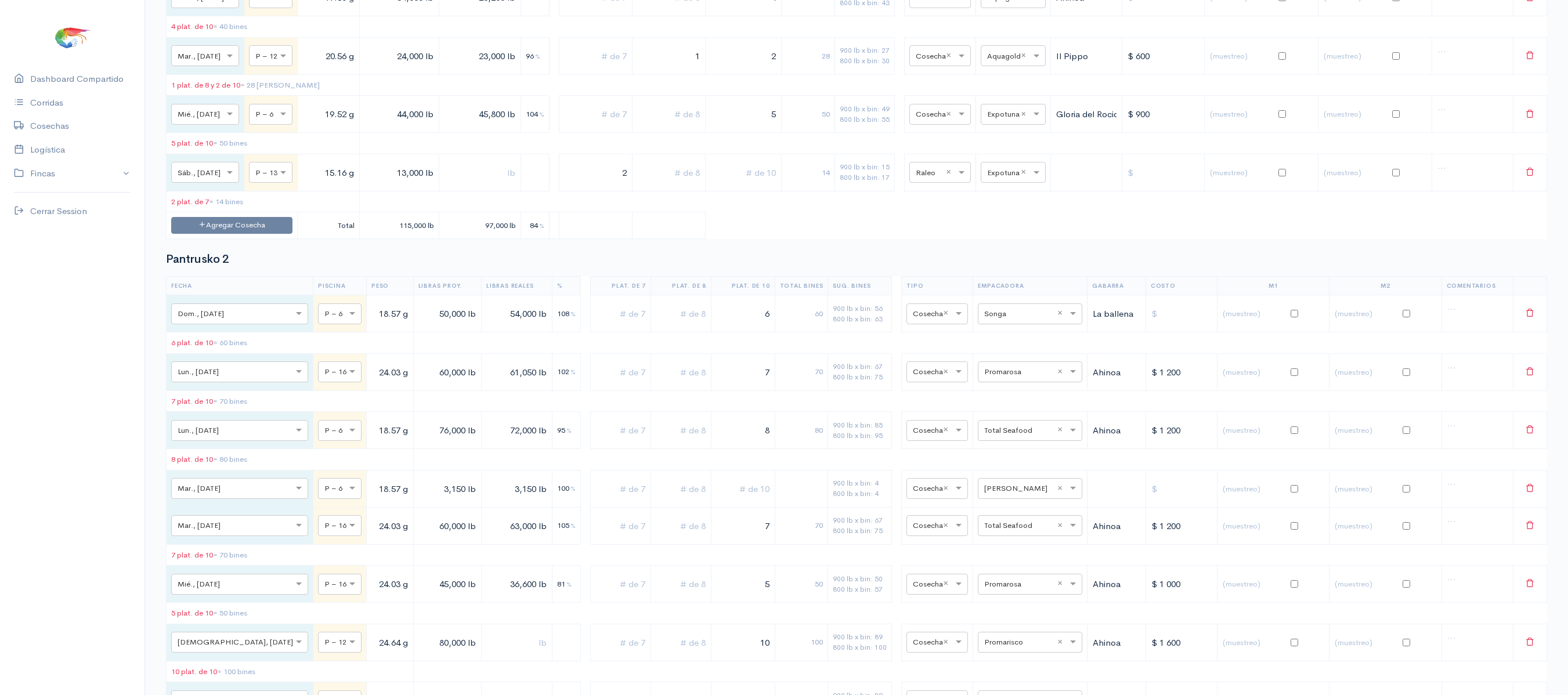
scroll to position [2600, 0]
click at [1011, 180] on input "text" at bounding box center [1003, 173] width 31 height 13
type input "ce"
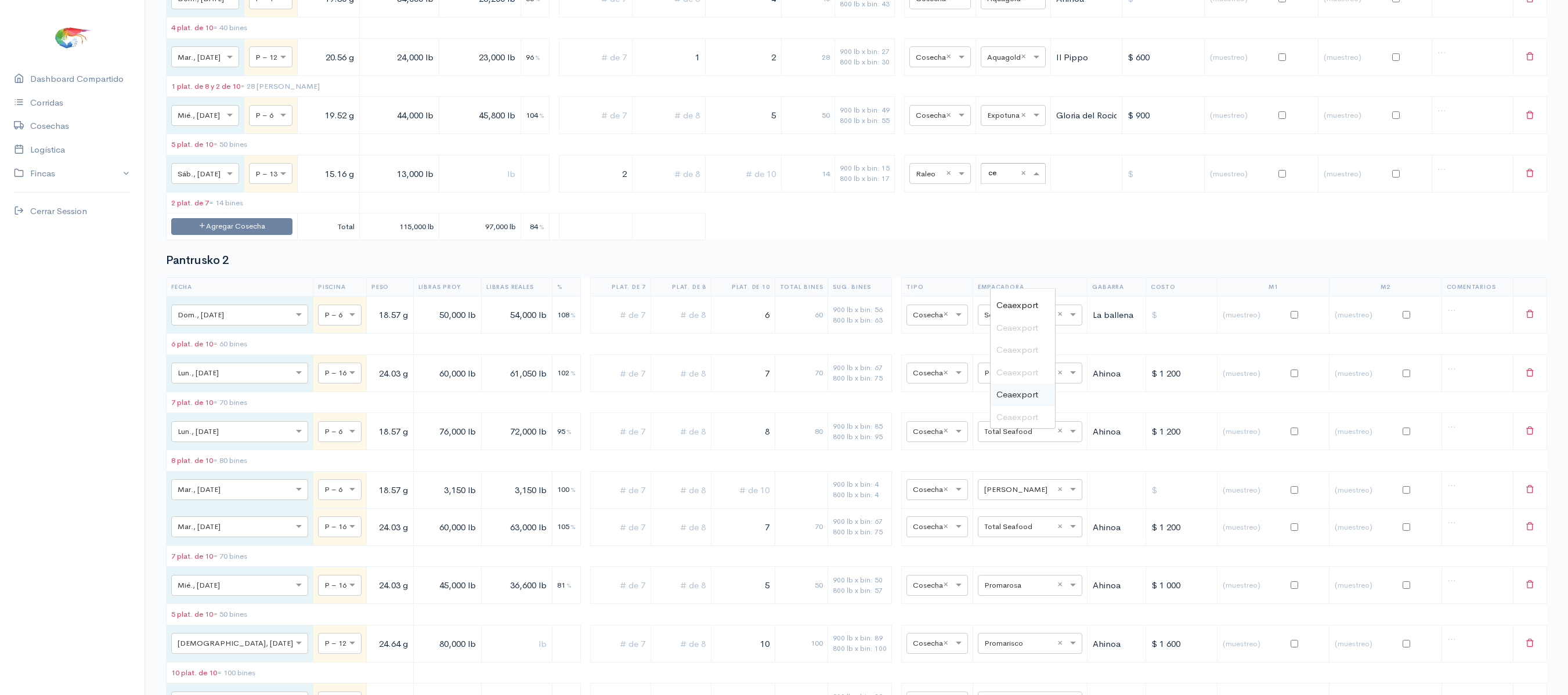
click at [1014, 389] on span "Ceaexport" at bounding box center [1017, 394] width 42 height 11
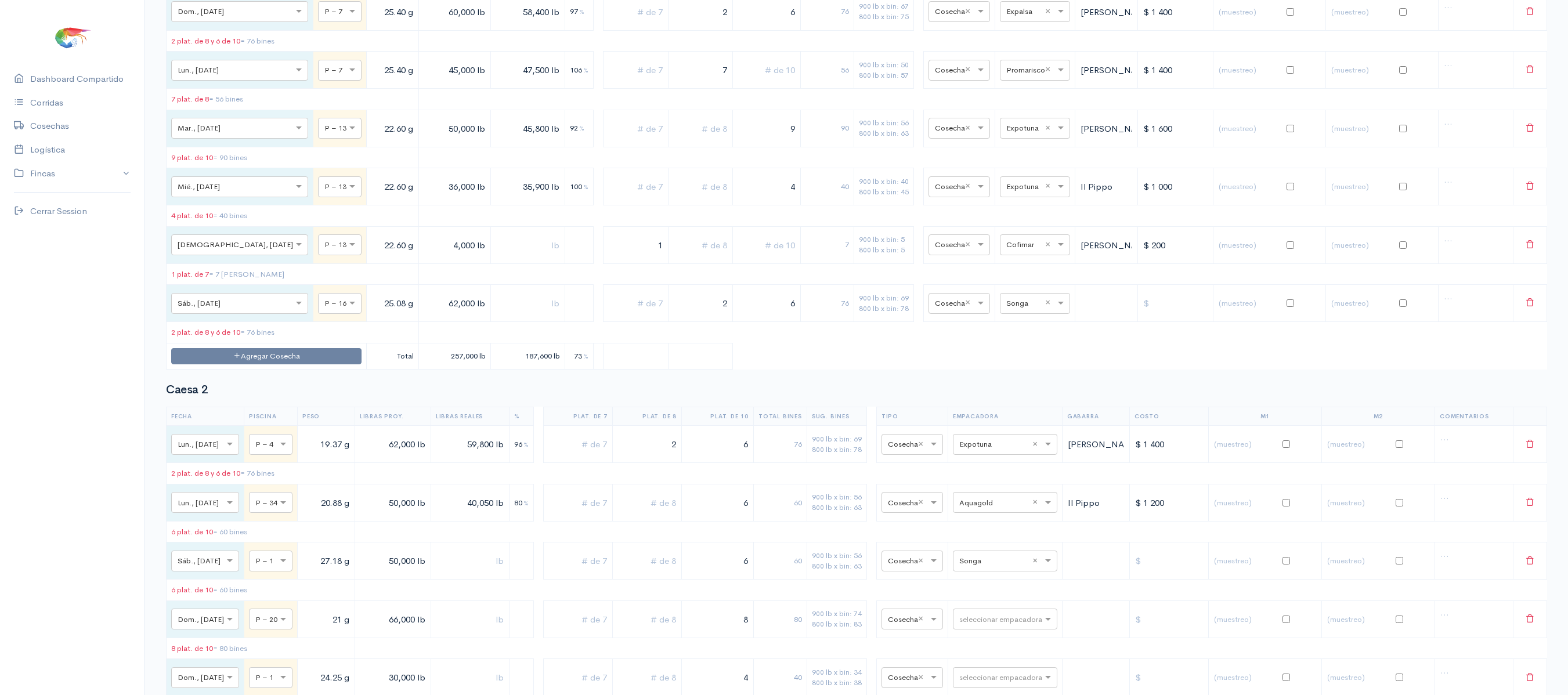
scroll to position [0, 0]
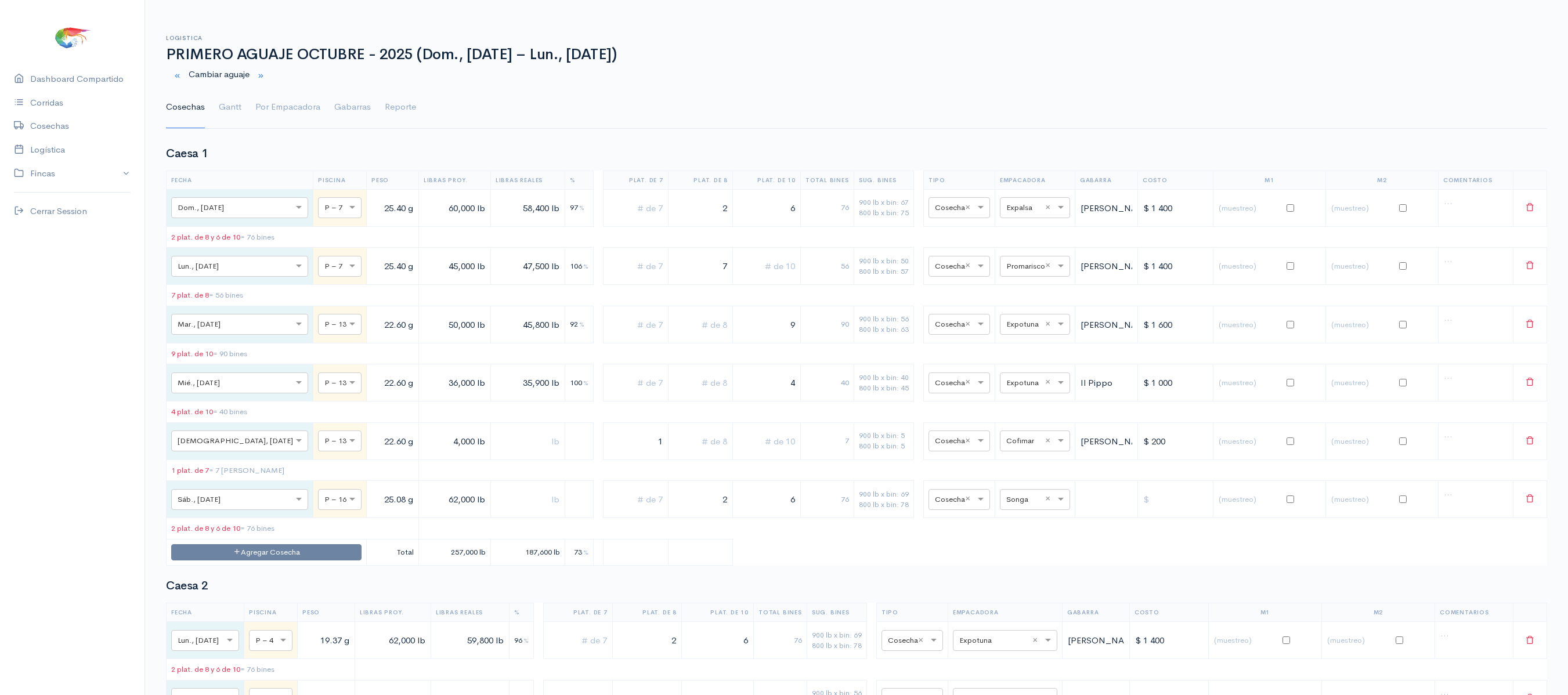
click at [247, 128] on ul "Cosechas Gantt Por Empacadora Gabarras Reporte" at bounding box center [856, 107] width 1381 height 42
click at [267, 116] on link "Por Empacadora" at bounding box center [287, 107] width 65 height 42
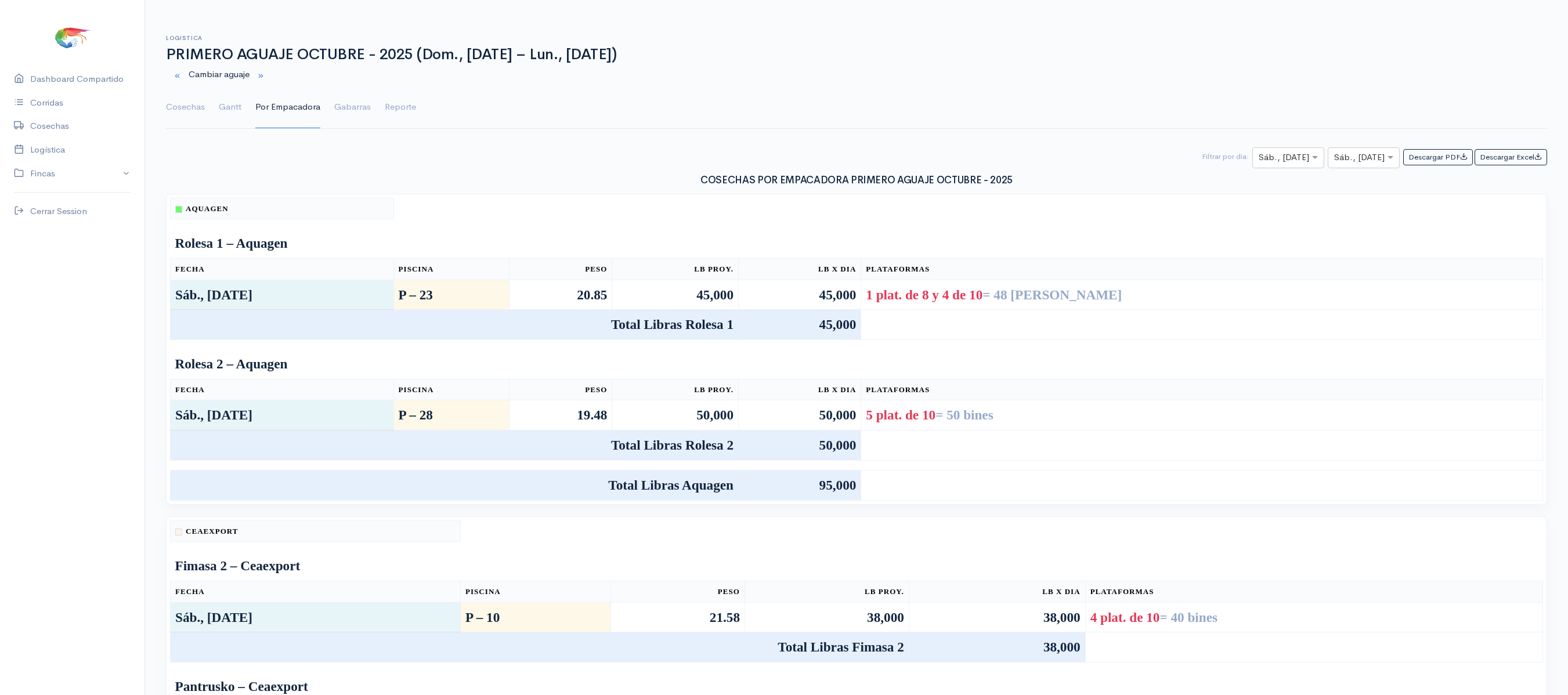
click at [206, 107] on ul "Cosechas Gantt Por Empacadora Gabarras Reporte" at bounding box center [856, 107] width 1381 height 42
click at [228, 103] on link "Gantt" at bounding box center [229, 107] width 23 height 42
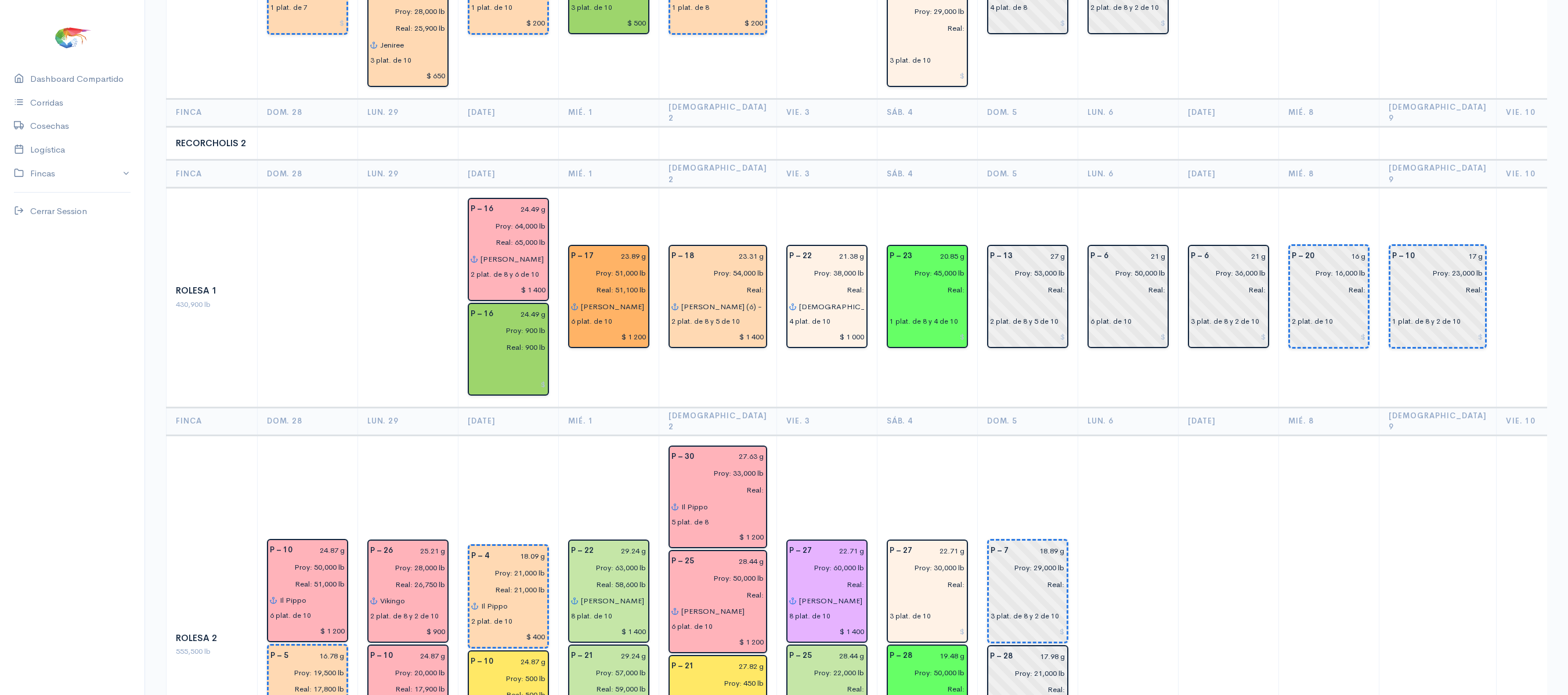
scroll to position [1916, 0]
